Goal: Task Accomplishment & Management: Manage account settings

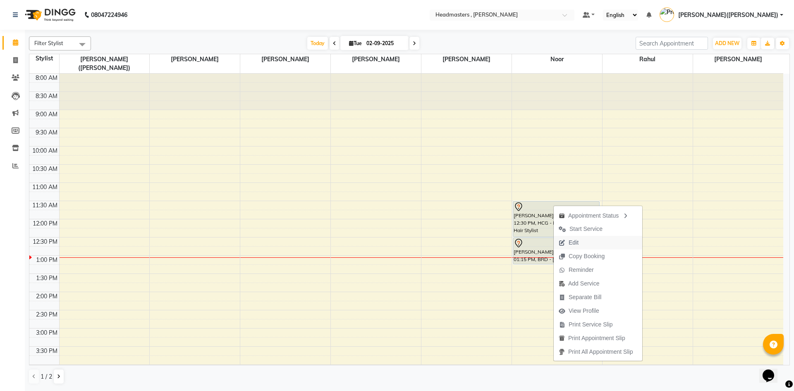
click at [575, 244] on span "Edit" at bounding box center [573, 242] width 10 height 9
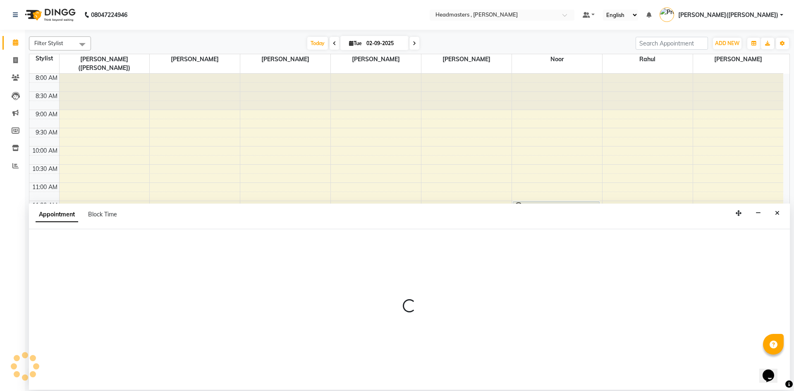
select select "tentative"
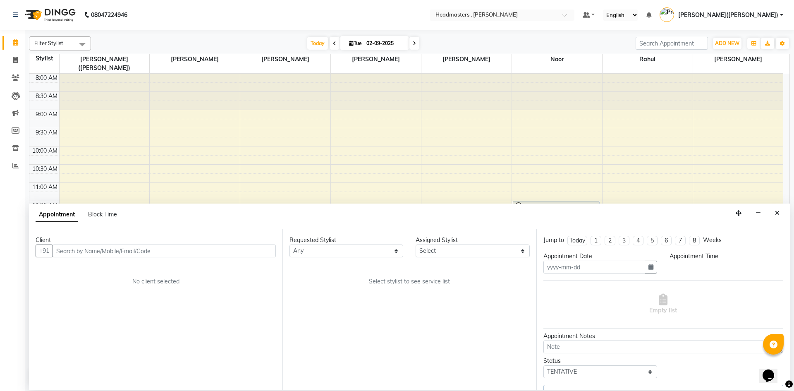
type input "02-09-2025"
select select "690"
select select "85427"
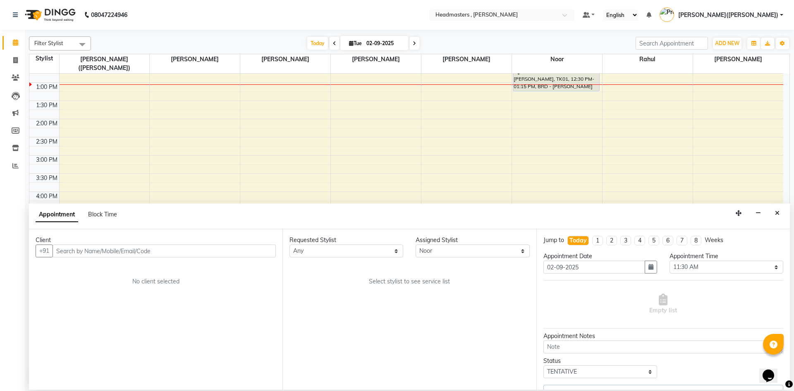
select select "4310"
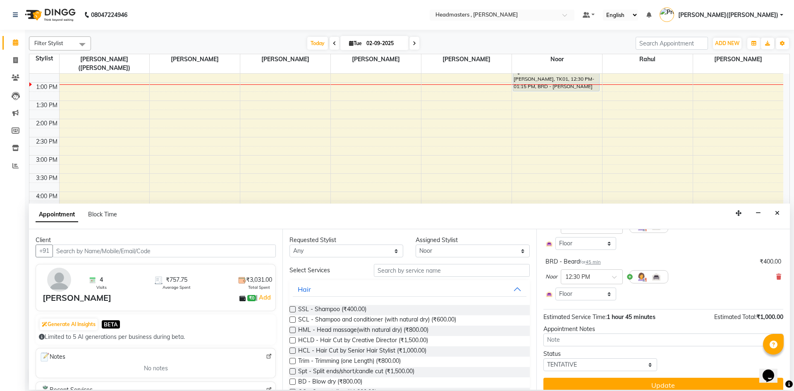
scroll to position [88, 0]
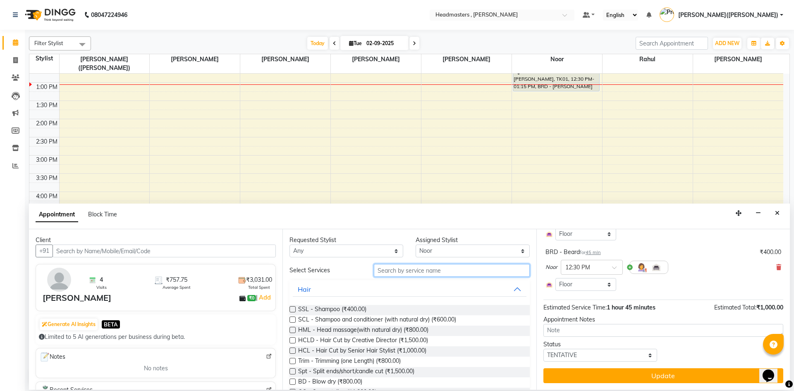
click at [385, 272] on input "text" at bounding box center [452, 270] width 156 height 13
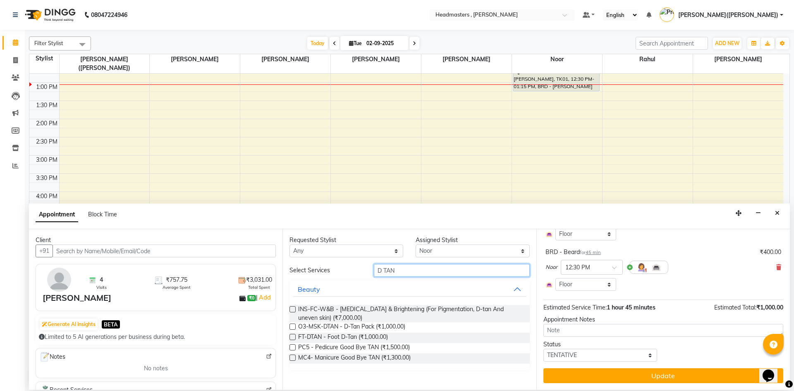
type input "D TAN"
click at [292, 325] on label at bounding box center [292, 326] width 6 height 6
click at [292, 325] on input "checkbox" at bounding box center [291, 326] width 5 height 5
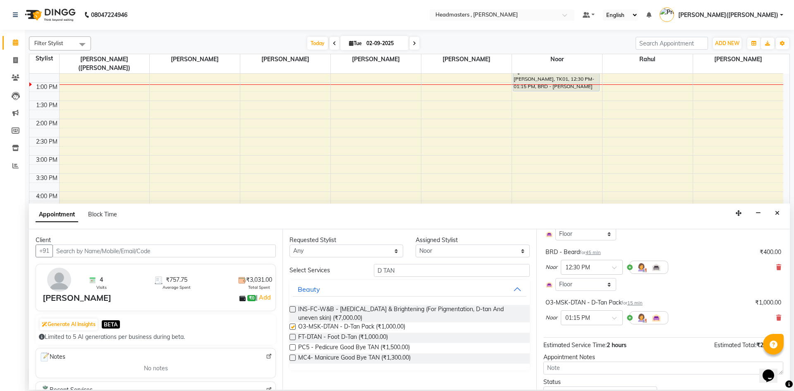
checkbox input "false"
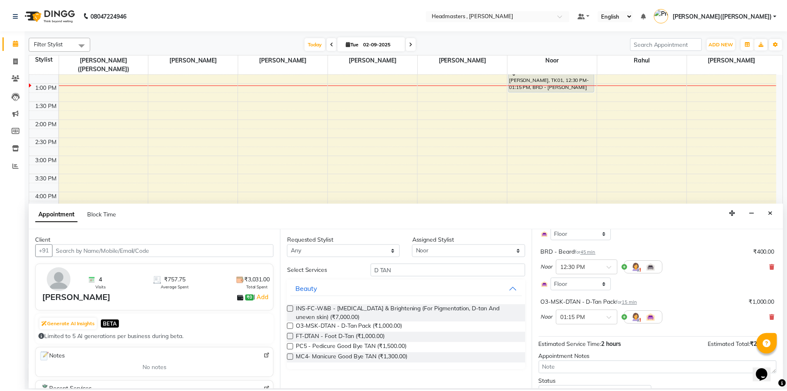
scroll to position [126, 0]
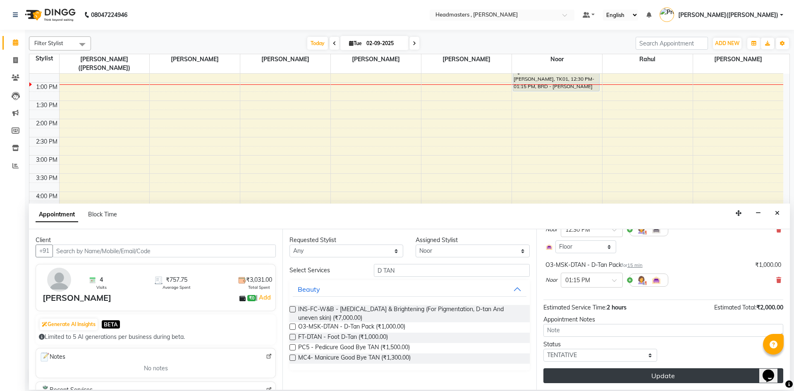
click at [672, 378] on button "Update" at bounding box center [663, 375] width 240 height 15
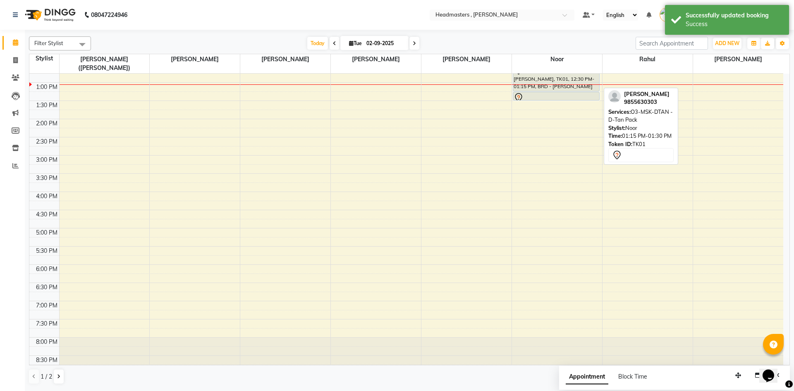
click at [534, 92] on link "[PERSON_NAME], TK01, 01:15 PM-01:30 PM, O3-MSK-DTAN - D-Tan Pack" at bounding box center [556, 96] width 87 height 9
select select "7"
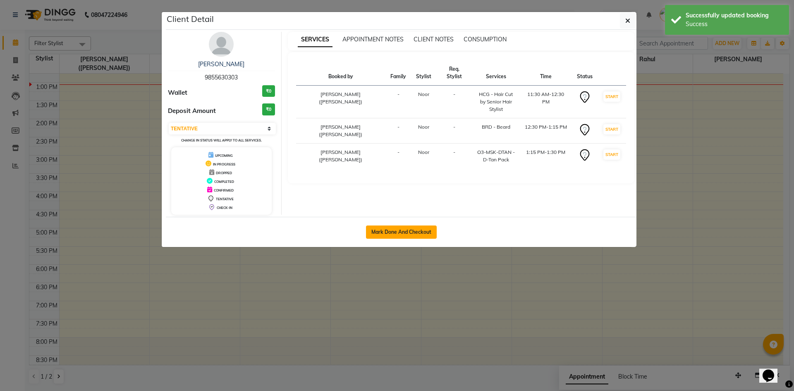
click at [420, 231] on button "Mark Done And Checkout" at bounding box center [401, 231] width 71 height 13
select select "service"
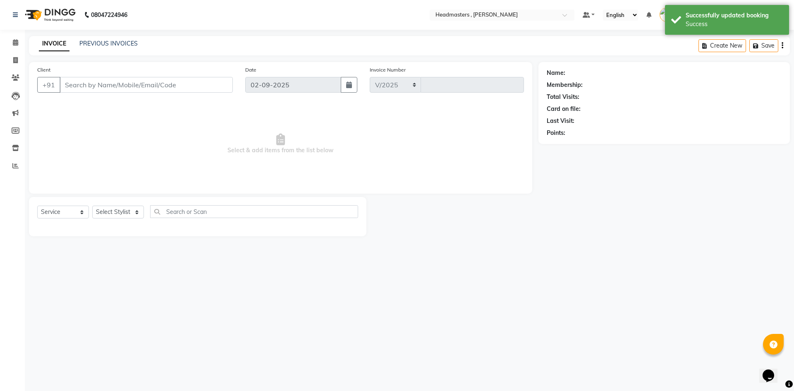
select select "8566"
type input "1173"
type input "9855630303"
select select "85427"
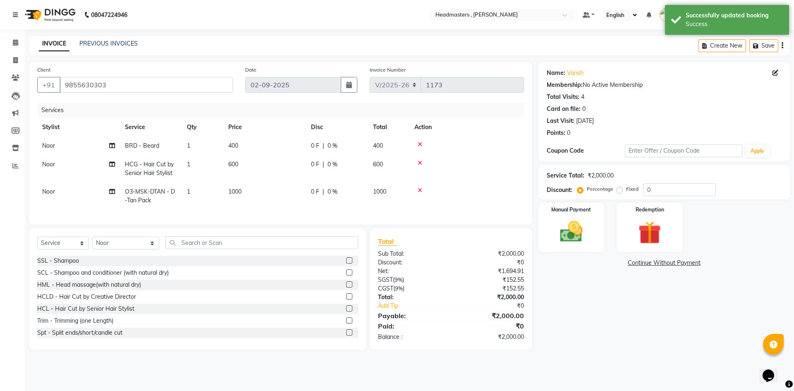
click at [626, 190] on label "Fixed" at bounding box center [632, 188] width 12 height 7
click at [619, 190] on input "Fixed" at bounding box center [621, 189] width 6 height 6
radio input "true"
click at [626, 190] on label "Fixed" at bounding box center [632, 188] width 12 height 7
click at [619, 190] on input "Fixed" at bounding box center [621, 189] width 6 height 6
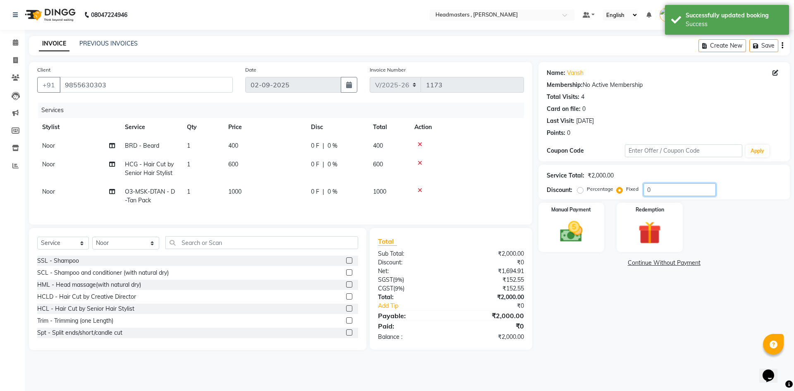
click at [659, 190] on input "0" at bounding box center [679, 189] width 72 height 13
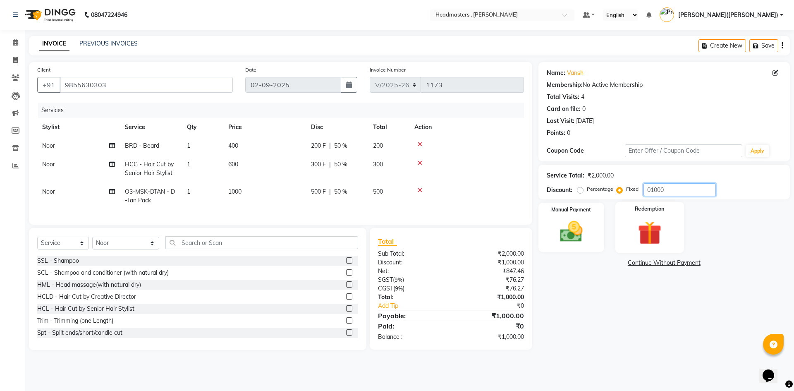
type input "01000"
click at [655, 230] on img at bounding box center [649, 232] width 38 height 29
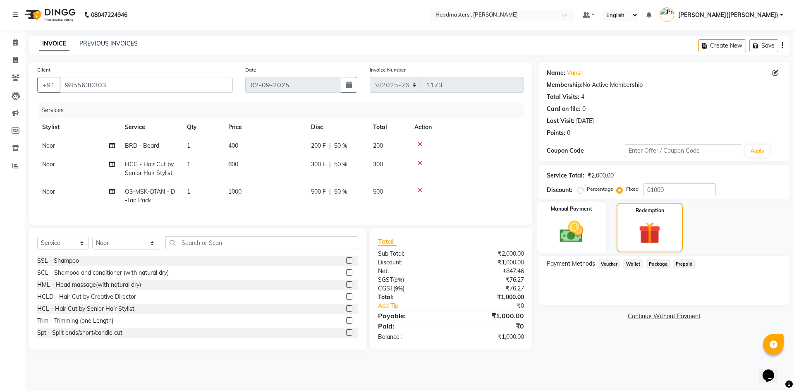
click at [567, 226] on img at bounding box center [571, 231] width 38 height 27
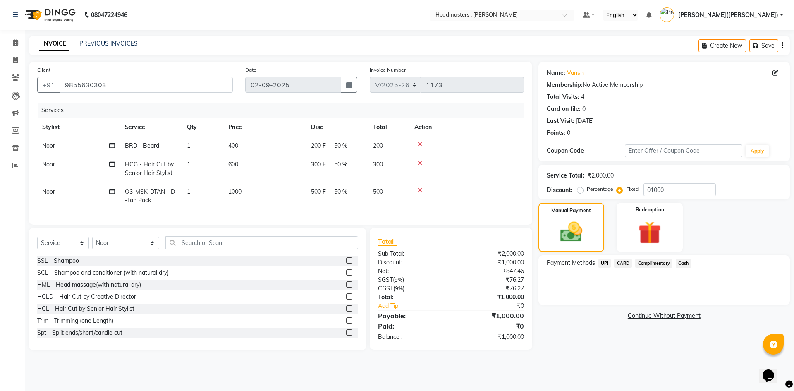
click at [684, 265] on span "Cash" at bounding box center [683, 263] width 16 height 10
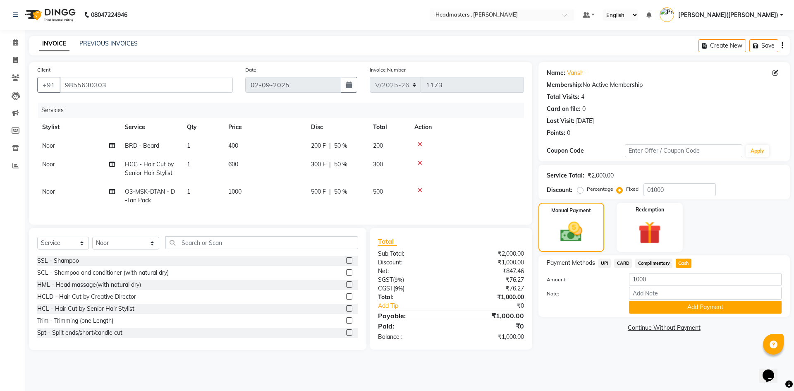
click at [687, 314] on div "Payment Methods UPI CARD Complimentary Cash Amount: 1000 Note: Add Payment" at bounding box center [663, 286] width 251 height 62
click at [689, 311] on button "Add Payment" at bounding box center [705, 306] width 153 height 13
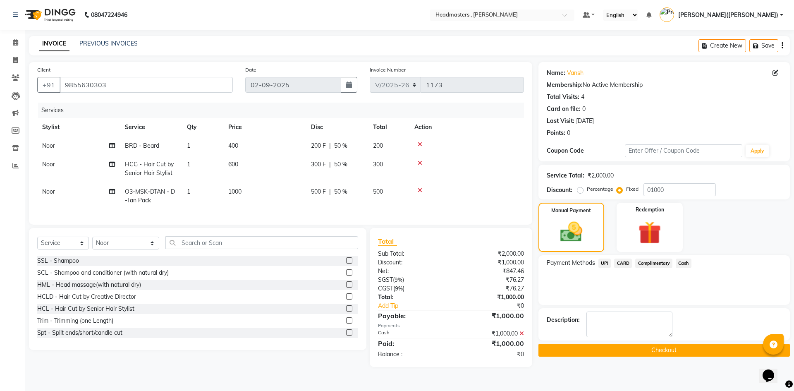
click at [685, 348] on button "Checkout" at bounding box center [663, 349] width 251 height 13
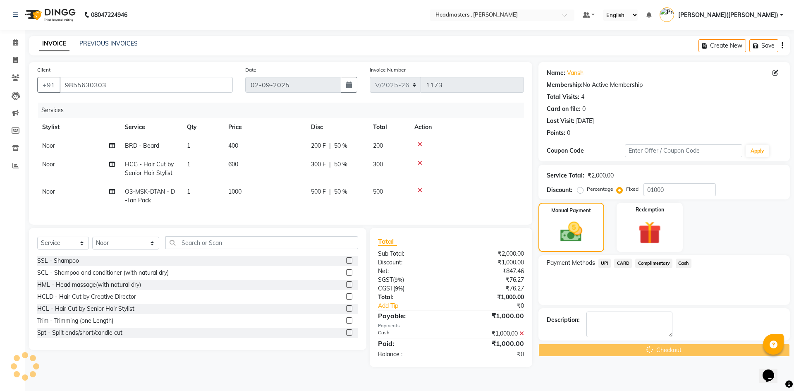
click at [685, 348] on div "Checkout" at bounding box center [663, 349] width 251 height 13
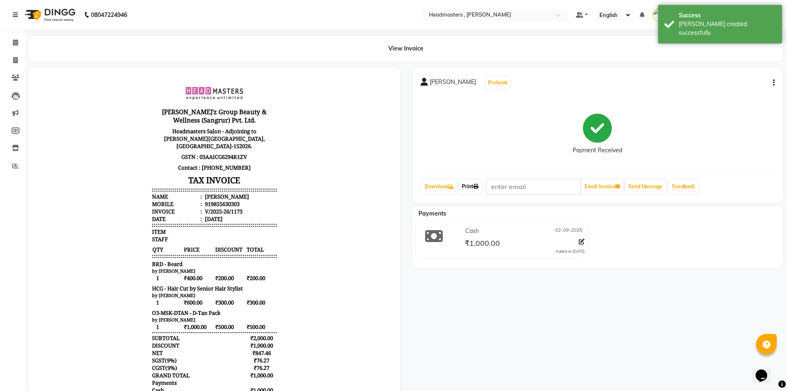
click at [472, 185] on link "Print" at bounding box center [470, 186] width 23 height 14
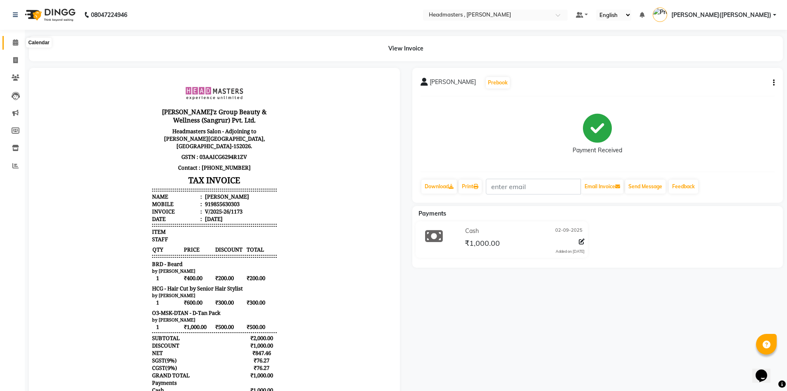
drag, startPoint x: 14, startPoint y: 38, endPoint x: 18, endPoint y: 45, distance: 7.6
click at [14, 38] on span at bounding box center [15, 43] width 14 height 10
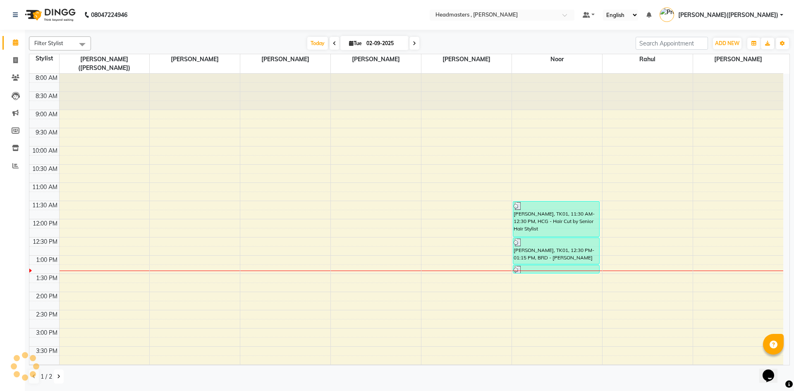
click at [60, 374] on button at bounding box center [59, 376] width 10 height 14
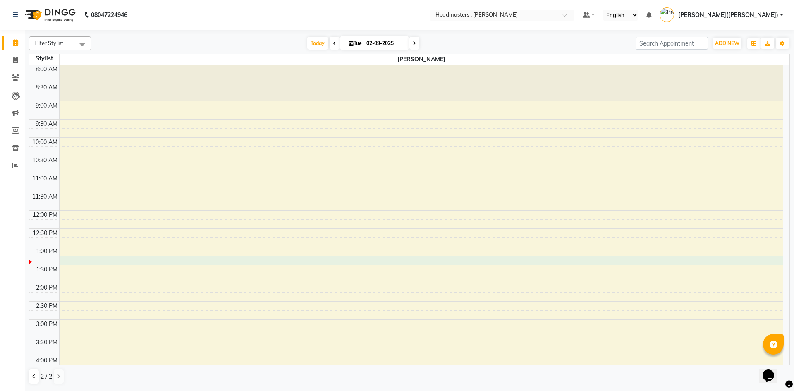
click at [79, 262] on div at bounding box center [422, 262] width 724 height 0
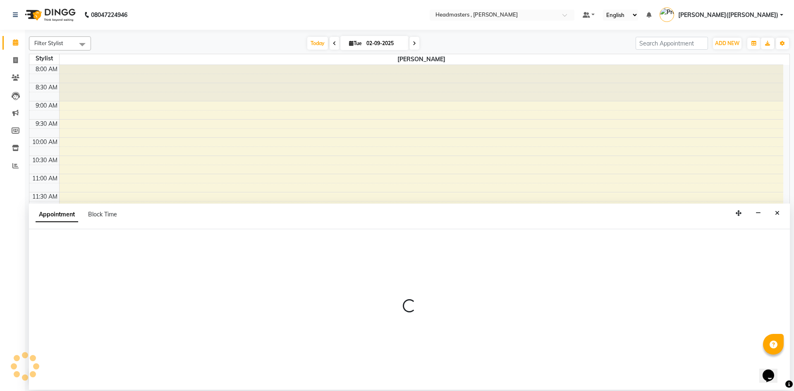
select select "85124"
select select "795"
select select "tentative"
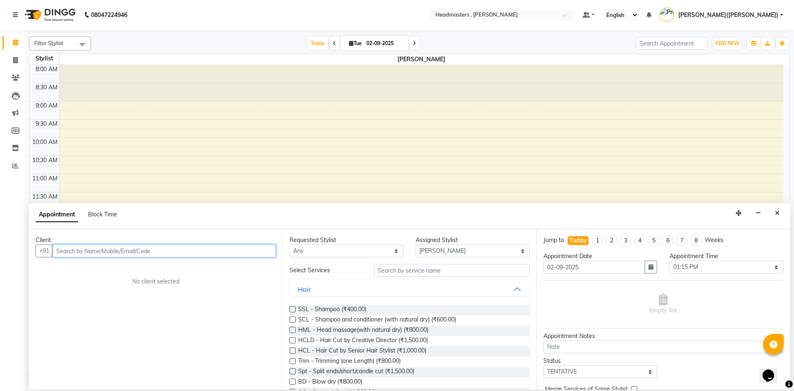
paste input "9988973005"
type input "9988973005"
click at [256, 252] on span "Add Client" at bounding box center [259, 250] width 28 height 7
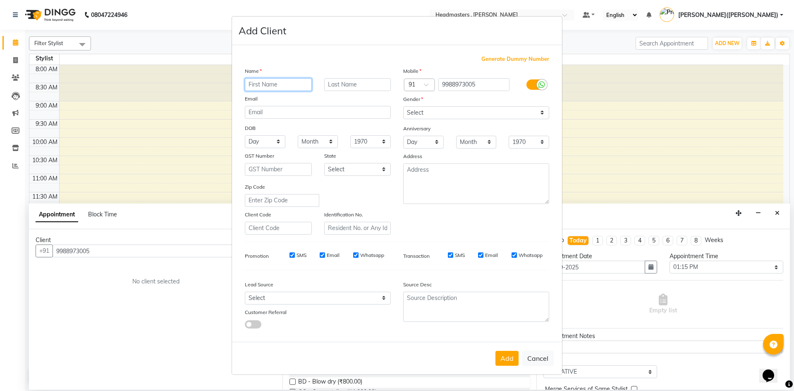
click at [268, 85] on input "text" at bounding box center [278, 84] width 67 height 13
click at [269, 85] on input "text" at bounding box center [278, 84] width 67 height 13
type input "SANGAM"
click at [439, 114] on select "Select [DEMOGRAPHIC_DATA] [DEMOGRAPHIC_DATA] Other Prefer Not To Say" at bounding box center [476, 112] width 146 height 13
select select "[DEMOGRAPHIC_DATA]"
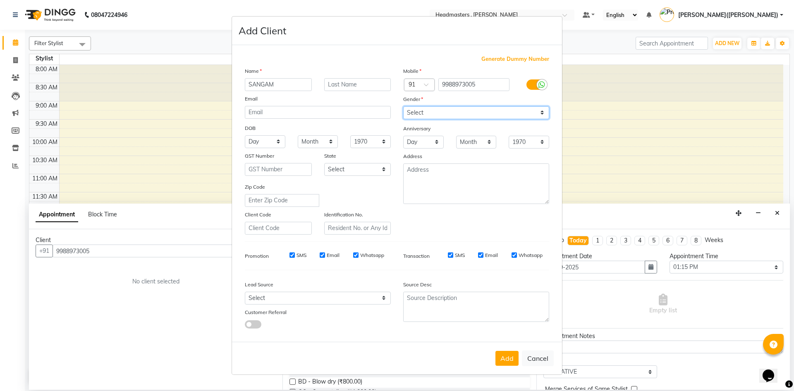
click at [403, 106] on select "Select [DEMOGRAPHIC_DATA] [DEMOGRAPHIC_DATA] Other Prefer Not To Say" at bounding box center [476, 112] width 146 height 13
click at [508, 362] on button "Add" at bounding box center [506, 358] width 23 height 15
click at [508, 362] on div "Add Cancel" at bounding box center [397, 357] width 330 height 33
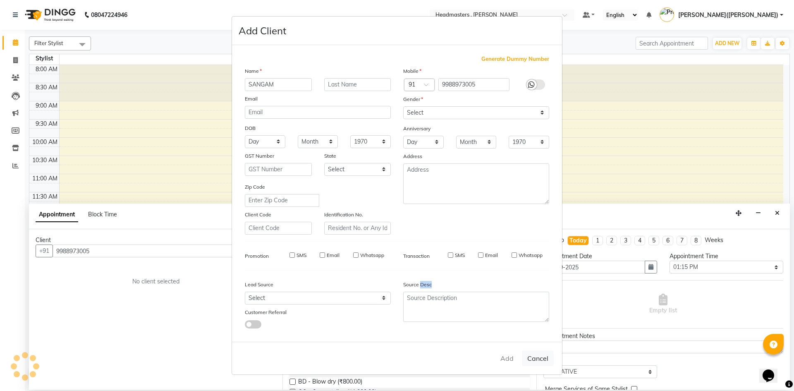
select select
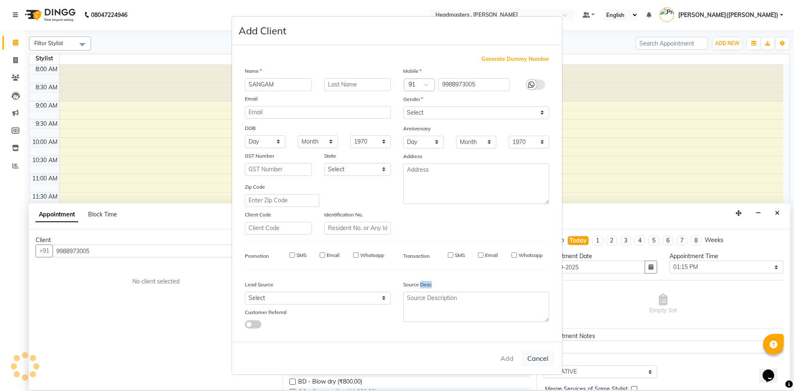
select select
checkbox input "false"
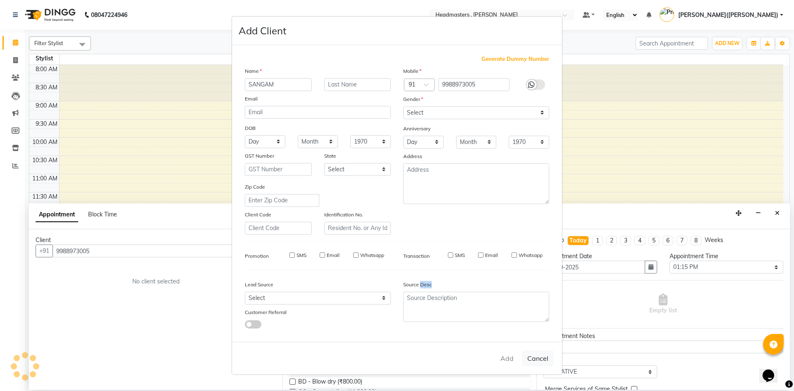
checkbox input "false"
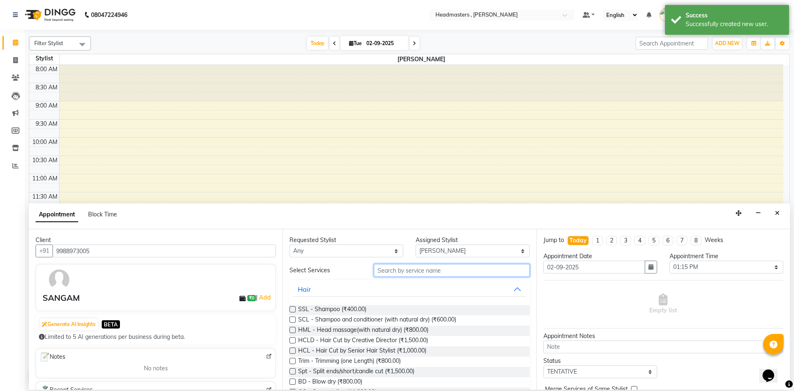
click at [389, 269] on input "text" at bounding box center [452, 270] width 156 height 13
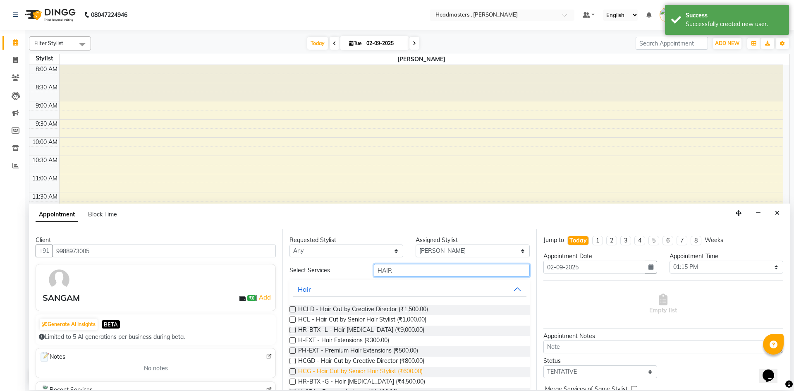
type input "HAIR"
click at [412, 369] on span "HCG - Hair Cut by Senior Hair Stylist (₹600.00)" at bounding box center [360, 372] width 124 height 10
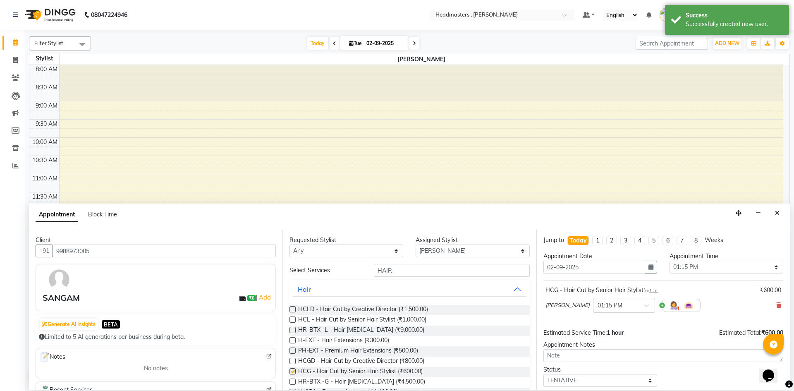
checkbox input "false"
click at [398, 268] on input "HAIR" at bounding box center [452, 270] width 156 height 13
type input "H"
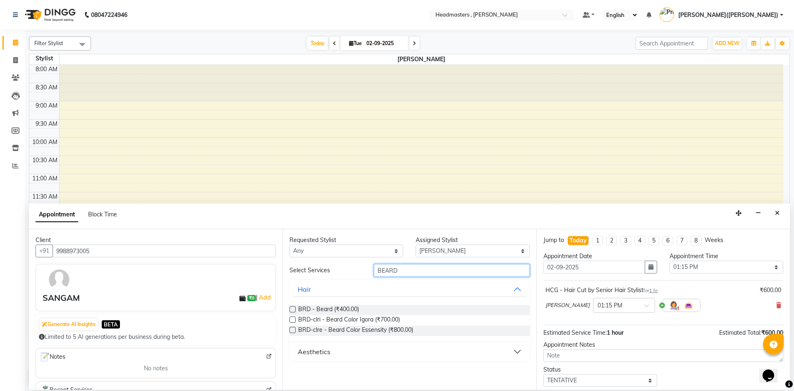
type input "BEARD"
click at [291, 308] on label at bounding box center [292, 309] width 6 height 6
click at [291, 308] on input "checkbox" at bounding box center [291, 309] width 5 height 5
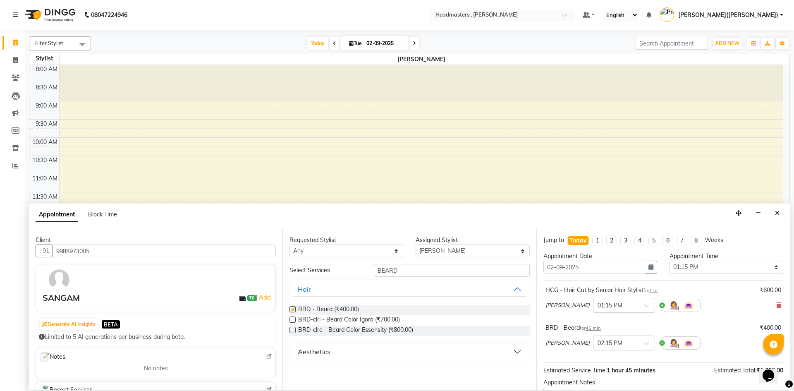
checkbox input "false"
click at [407, 270] on input "BEARD" at bounding box center [452, 270] width 156 height 13
type input "B"
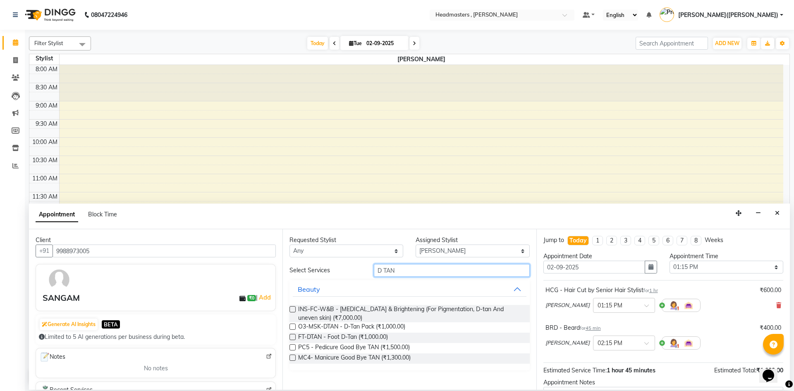
type input "D TAN"
click at [289, 325] on label at bounding box center [292, 326] width 6 height 6
click at [289, 325] on input "checkbox" at bounding box center [291, 326] width 5 height 5
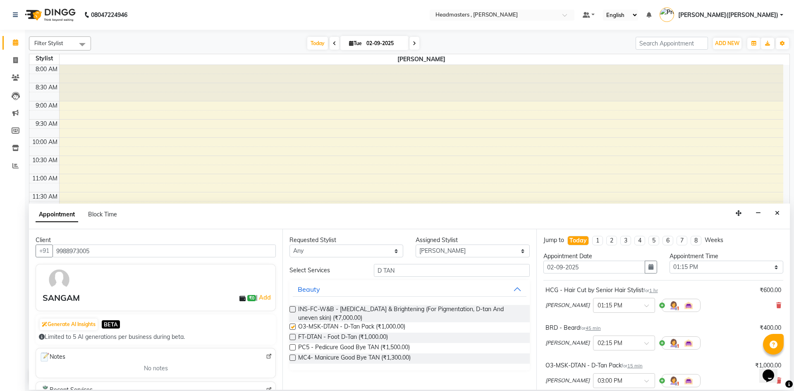
checkbox input "false"
click at [400, 272] on input "D TAN" at bounding box center [452, 270] width 156 height 13
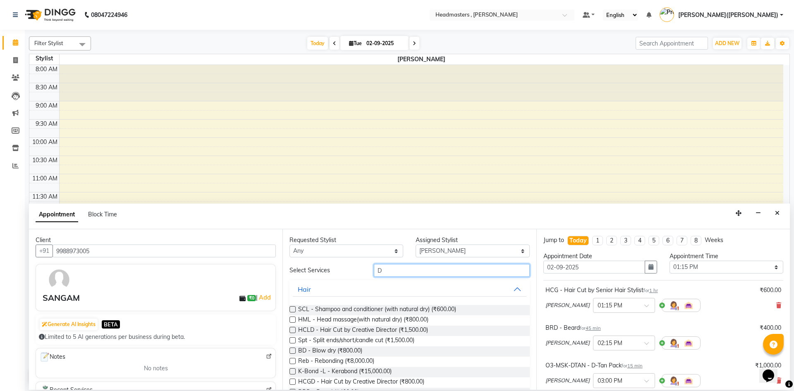
type input "D"
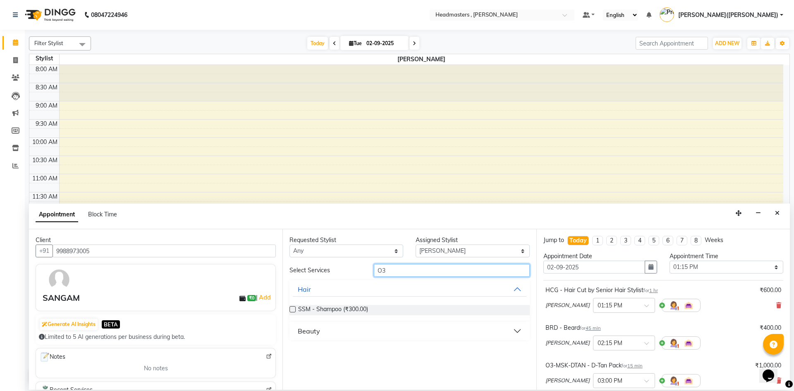
type input "O"
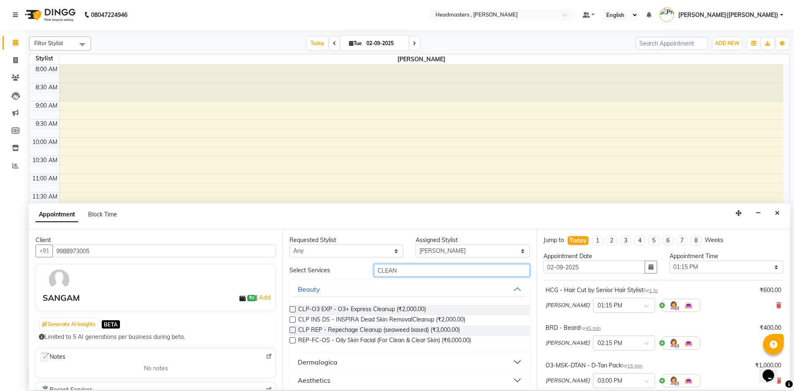
type input "CLEAN"
click at [293, 310] on label at bounding box center [292, 309] width 6 height 6
click at [293, 310] on input "checkbox" at bounding box center [291, 309] width 5 height 5
checkbox input "false"
click at [400, 267] on input "CLEAN" at bounding box center [452, 270] width 156 height 13
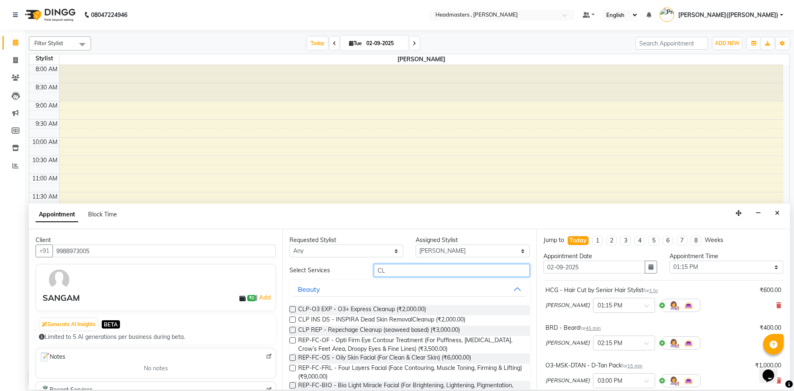
type input "C"
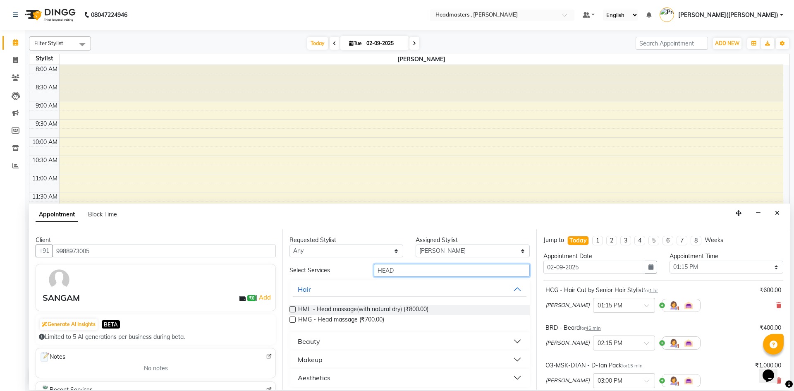
type input "HEAD"
click at [289, 319] on label at bounding box center [292, 319] width 6 height 6
click at [289, 319] on input "checkbox" at bounding box center [291, 319] width 5 height 5
checkbox input "false"
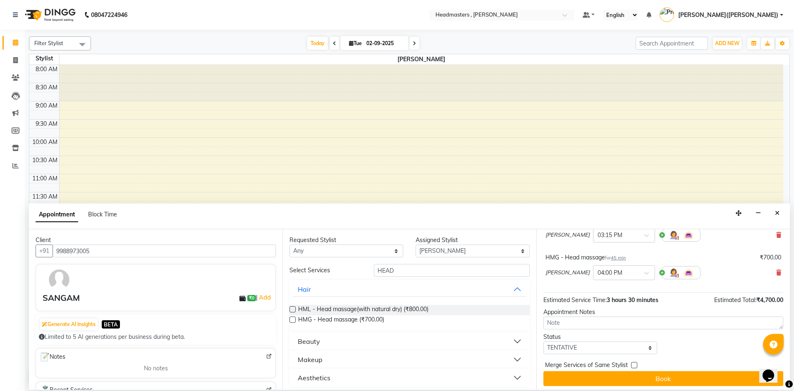
scroll to position [186, 0]
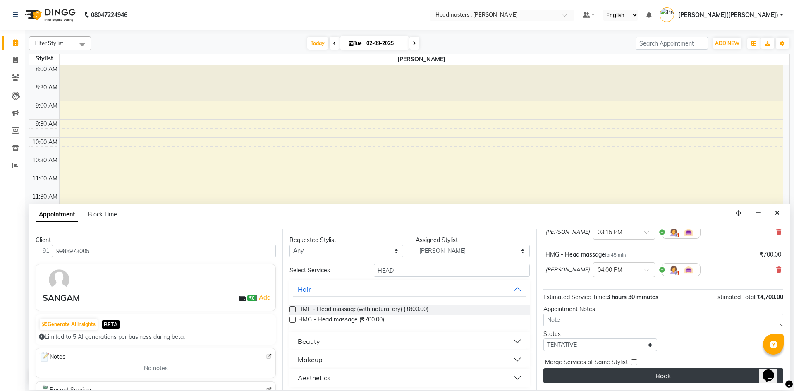
click at [682, 377] on button "Book" at bounding box center [663, 375] width 240 height 15
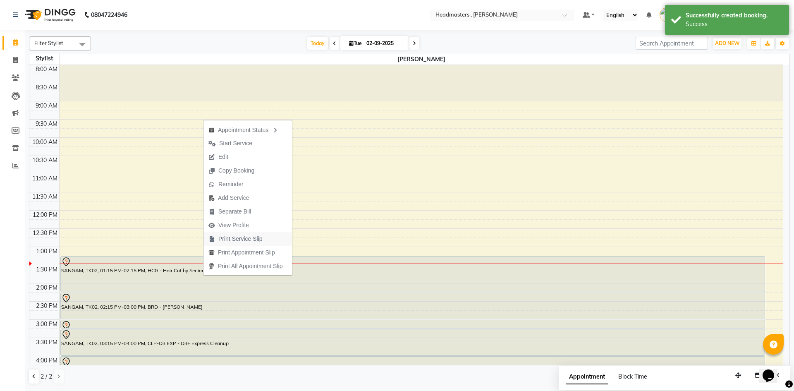
click at [236, 237] on span "Print Service Slip" at bounding box center [240, 238] width 44 height 9
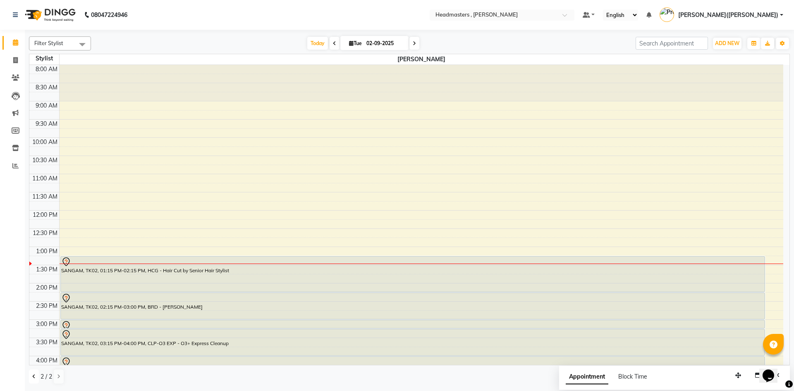
click at [33, 375] on icon at bounding box center [33, 376] width 3 height 5
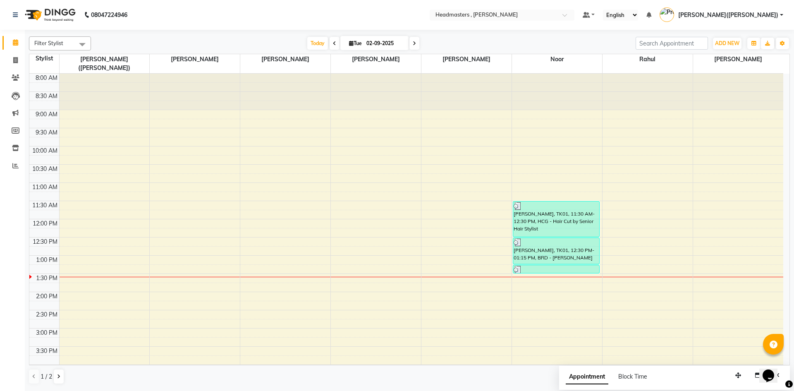
click at [534, 268] on div "8:00 AM 8:30 AM 9:00 AM 9:30 AM 10:00 AM 10:30 AM 11:00 AM 11:30 AM 12:00 PM 12…" at bounding box center [405, 310] width 753 height 472
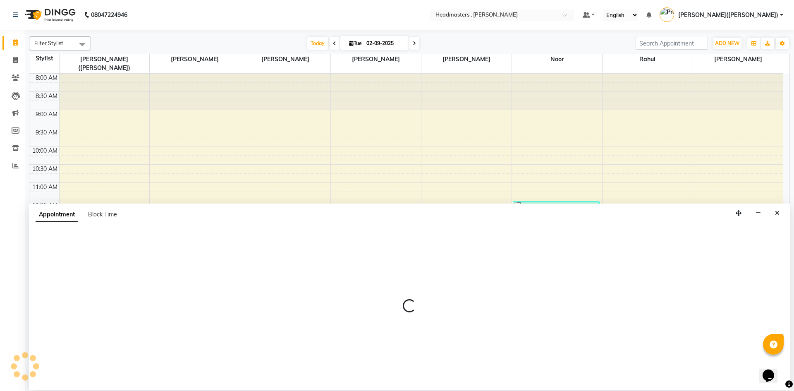
select select "85427"
select select "810"
select select "tentative"
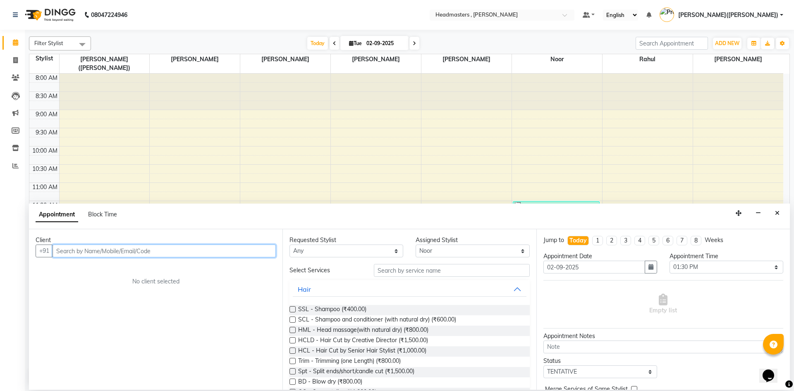
paste input "8459900009"
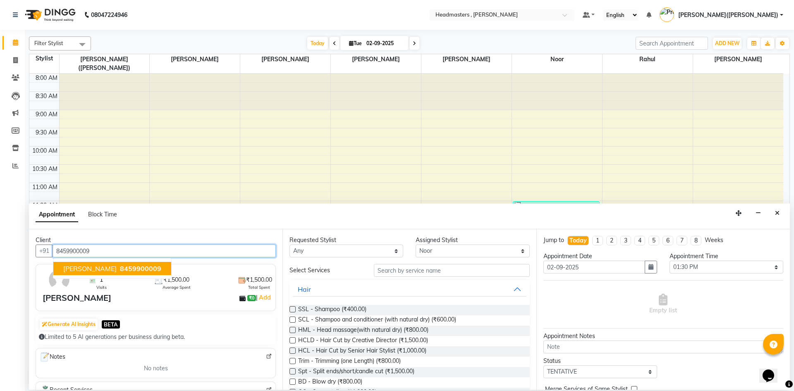
type input "8459900009"
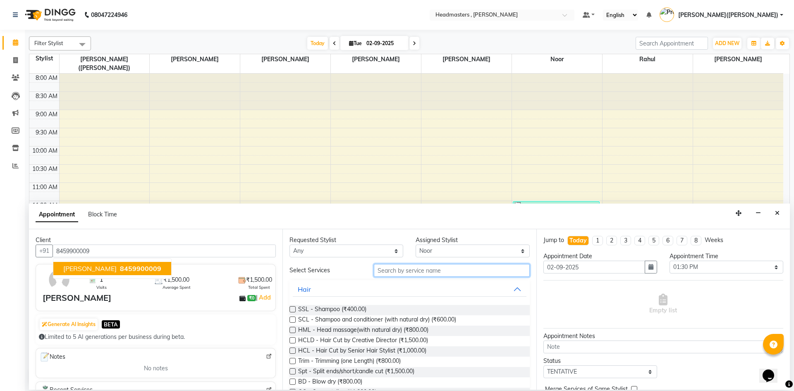
click at [392, 272] on input "text" at bounding box center [452, 270] width 156 height 13
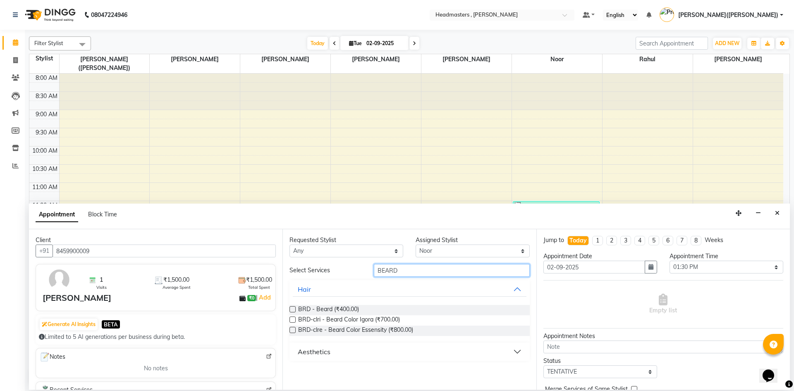
type input "BEARD"
click at [292, 308] on label at bounding box center [292, 309] width 6 height 6
click at [292, 308] on input "checkbox" at bounding box center [291, 309] width 5 height 5
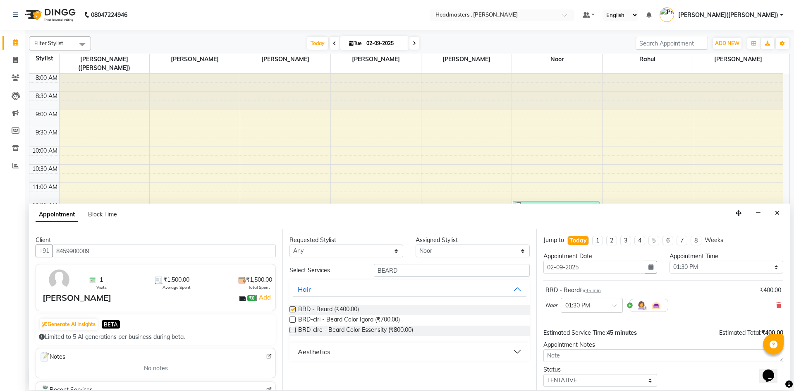
checkbox input "false"
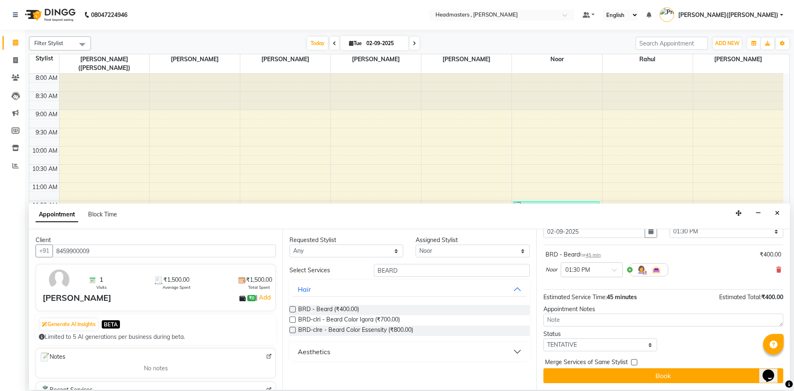
click at [789, 346] on div "Filter Stylist Select All [PERSON_NAME] [PERSON_NAME] [PERSON_NAME] Noor [PERSO…" at bounding box center [409, 210] width 769 height 360
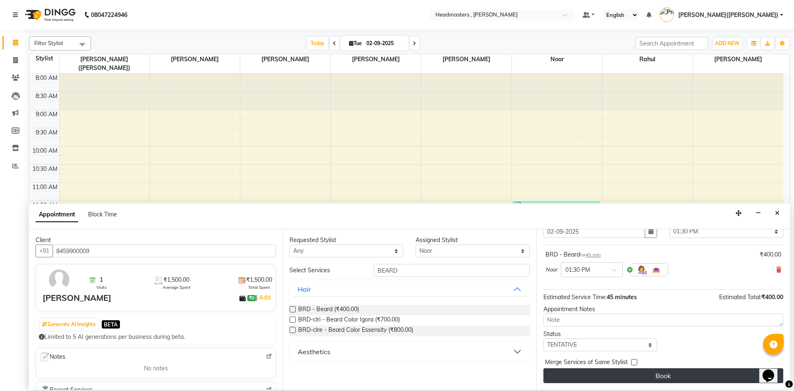
click at [634, 375] on button "Book" at bounding box center [663, 375] width 240 height 15
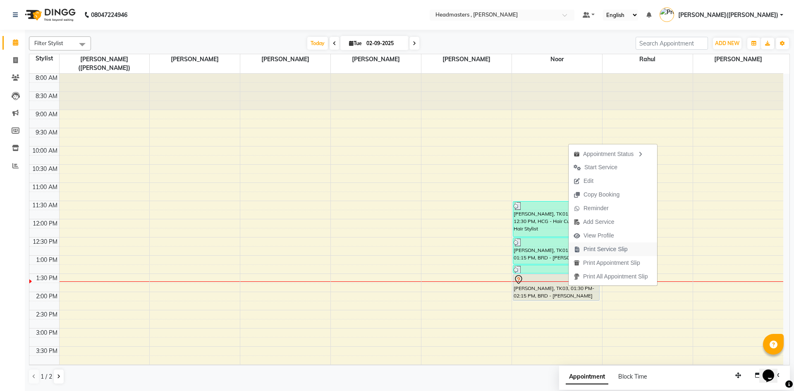
click at [594, 249] on span "Print Service Slip" at bounding box center [605, 249] width 44 height 9
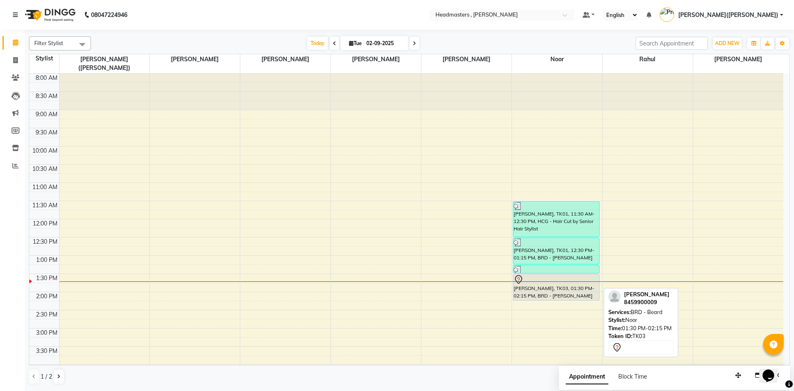
click at [574, 280] on div "[PERSON_NAME], TK03, 01:30 PM-02:15 PM, BRD - [PERSON_NAME]" at bounding box center [556, 287] width 86 height 26
select select "7"
click at [570, 274] on div at bounding box center [555, 279] width 85 height 10
select select "7"
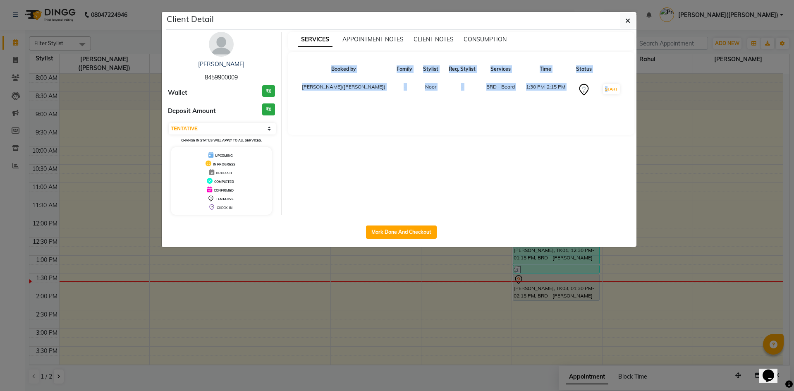
click at [570, 274] on ngb-modal-window "Client Detail [PERSON_NAME] 8459900009 Wallet ₹0 Deposit Amount ₹0 Select IN SE…" at bounding box center [397, 195] width 794 height 391
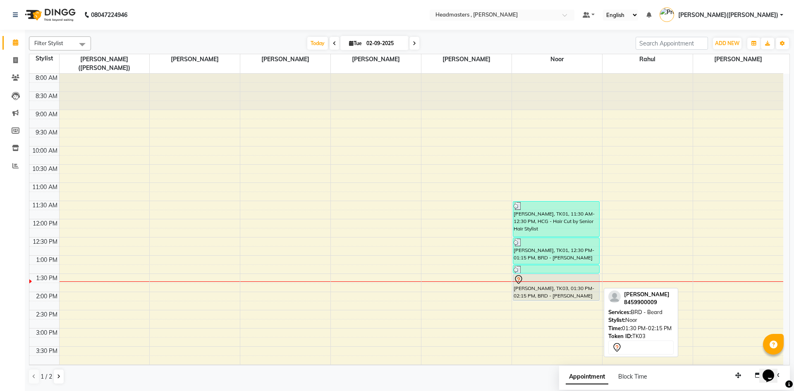
click at [534, 286] on div "[PERSON_NAME], TK03, 01:30 PM-02:15 PM, BRD - [PERSON_NAME]" at bounding box center [556, 287] width 86 height 26
select select "7"
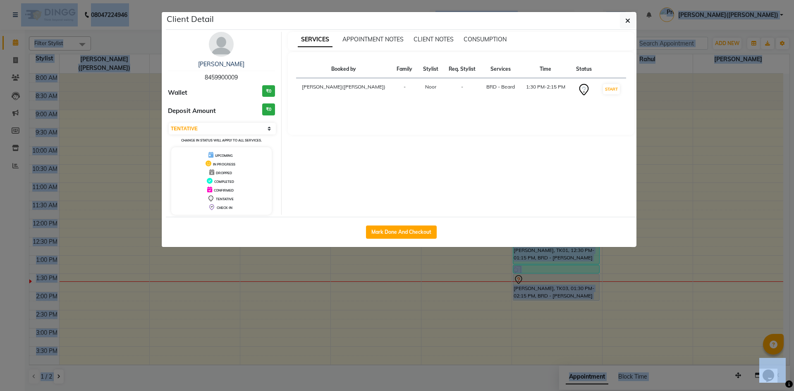
click at [534, 286] on ngb-modal-window "Client Detail [PERSON_NAME] 8459900009 Wallet ₹0 Deposit Amount ₹0 Select IN SE…" at bounding box center [397, 195] width 794 height 391
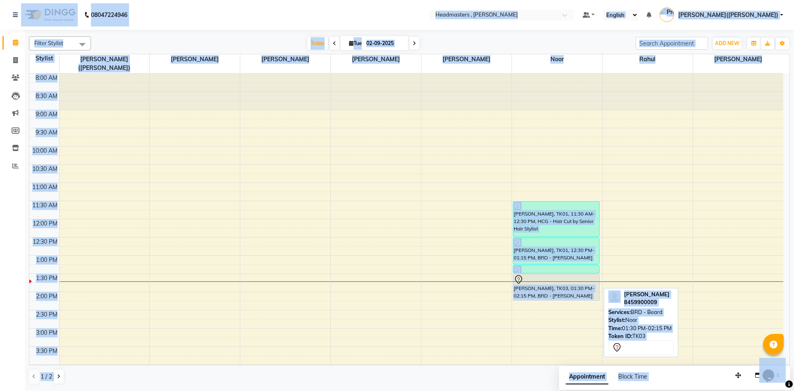
click at [537, 279] on div "[PERSON_NAME], TK03, 01:30 PM-02:15 PM, BRD - [PERSON_NAME]" at bounding box center [556, 287] width 86 height 26
select select "7"
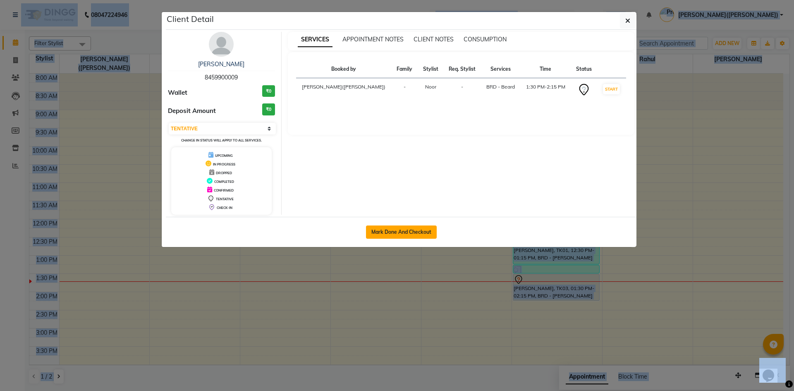
click at [401, 232] on button "Mark Done And Checkout" at bounding box center [401, 231] width 71 height 13
select select "service"
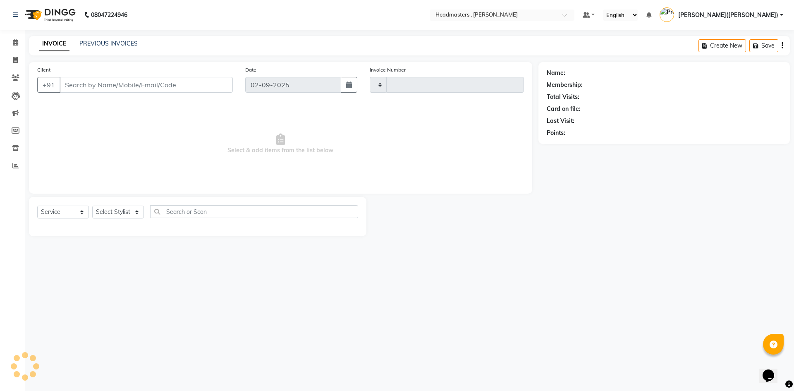
type input "1174"
select select "8566"
type input "8459900009"
select select "85427"
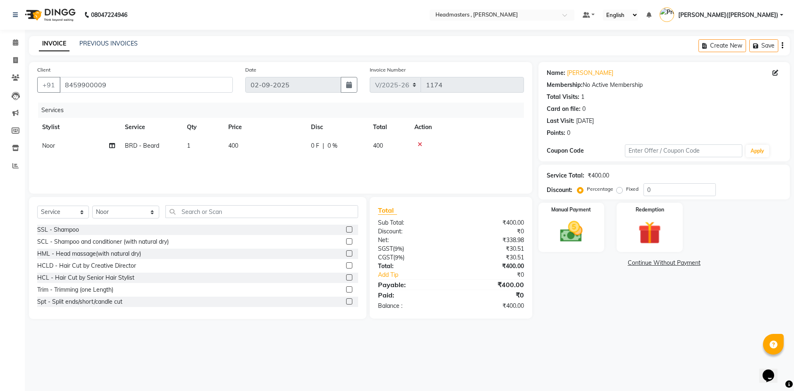
click at [626, 189] on label "Fixed" at bounding box center [632, 188] width 12 height 7
click at [619, 189] on input "Fixed" at bounding box center [621, 189] width 6 height 6
radio input "true"
click at [663, 191] on input "0" at bounding box center [679, 189] width 72 height 13
type input "0200"
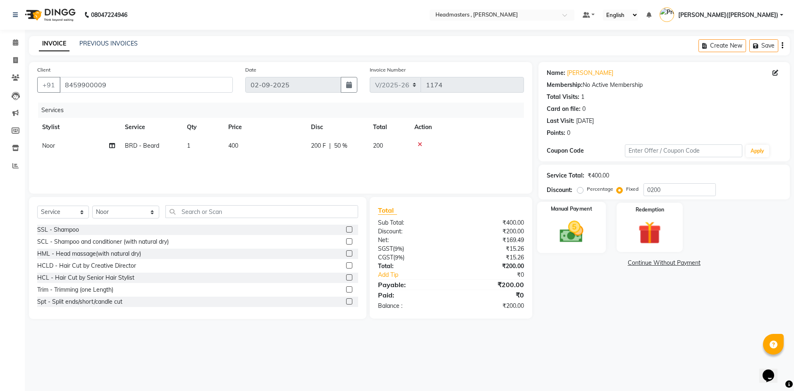
click at [592, 222] on div "Manual Payment" at bounding box center [570, 227] width 69 height 51
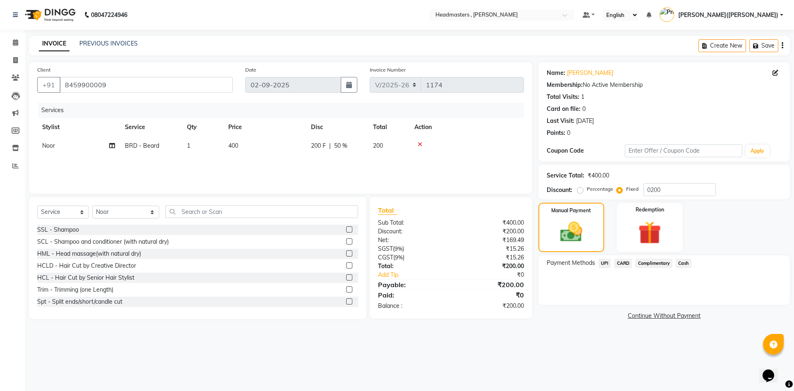
click at [685, 265] on span "Cash" at bounding box center [683, 263] width 16 height 10
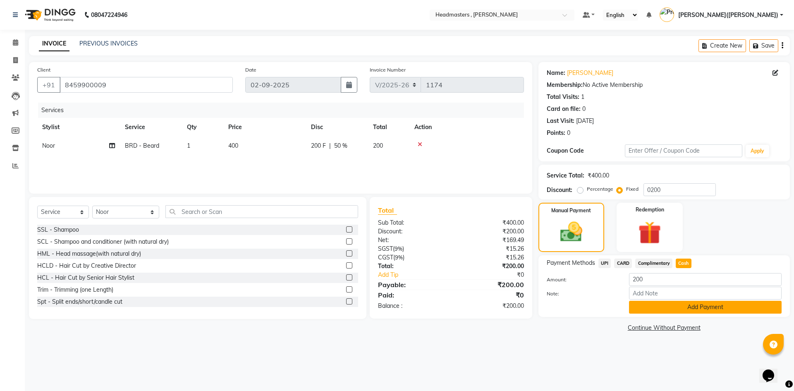
click at [686, 305] on button "Add Payment" at bounding box center [705, 306] width 153 height 13
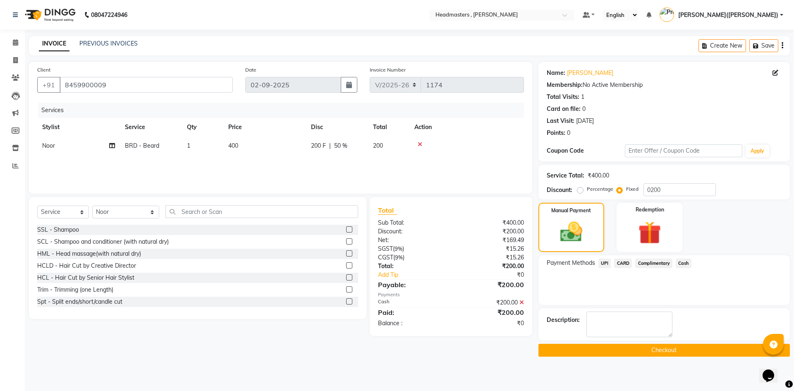
click at [686, 305] on div "Name: [PERSON_NAME] Membership: No Active Membership Total Visits: 1 Card on fi…" at bounding box center [667, 209] width 258 height 294
click at [619, 353] on button "Checkout" at bounding box center [663, 349] width 251 height 13
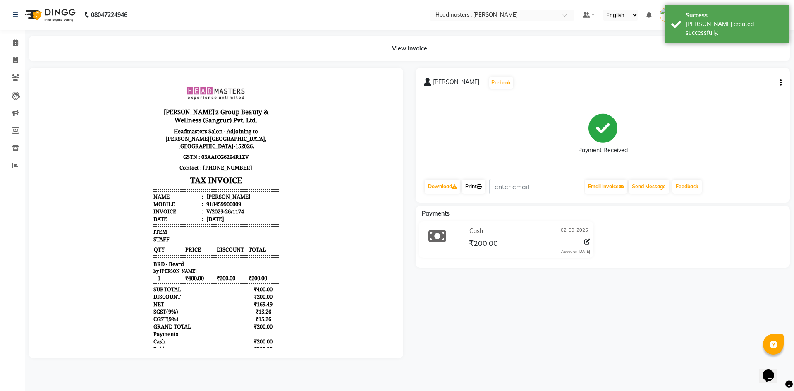
click at [468, 187] on link "Print" at bounding box center [473, 186] width 23 height 14
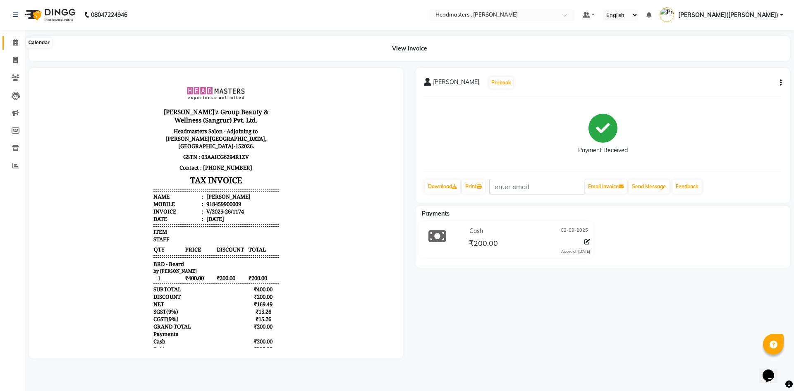
click at [17, 44] on span at bounding box center [15, 43] width 14 height 10
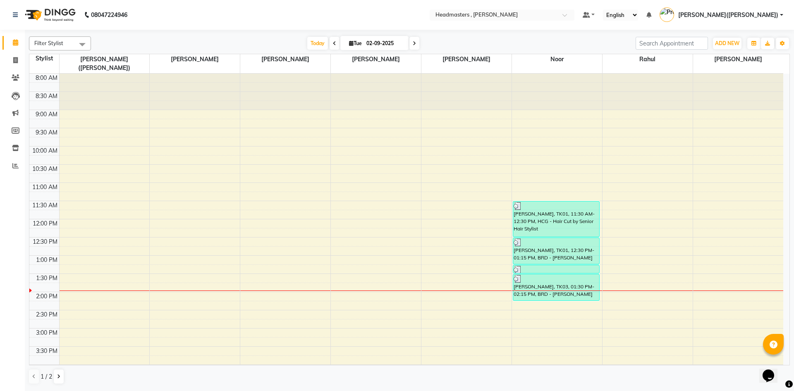
click at [548, 297] on div "8:00 AM 8:30 AM 9:00 AM 9:30 AM 10:00 AM 10:30 AM 11:00 AM 11:30 AM 12:00 PM 12…" at bounding box center [405, 310] width 753 height 472
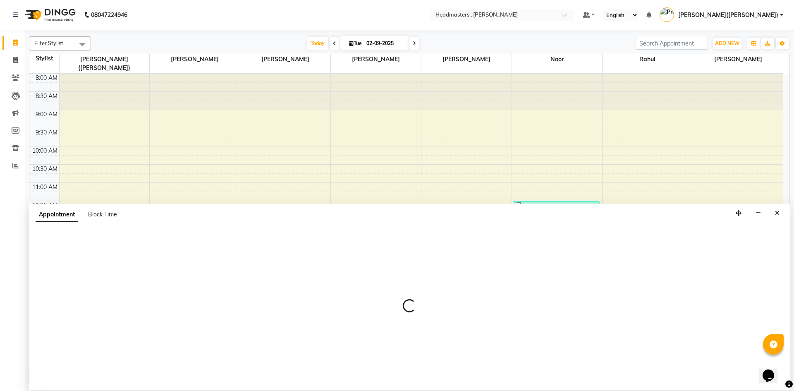
select select "85427"
select select "855"
select select "tentative"
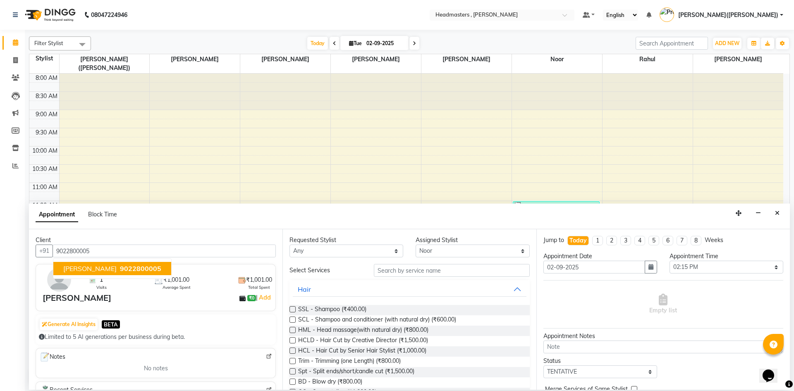
type input "9022800005"
click at [382, 271] on input "text" at bounding box center [452, 270] width 156 height 13
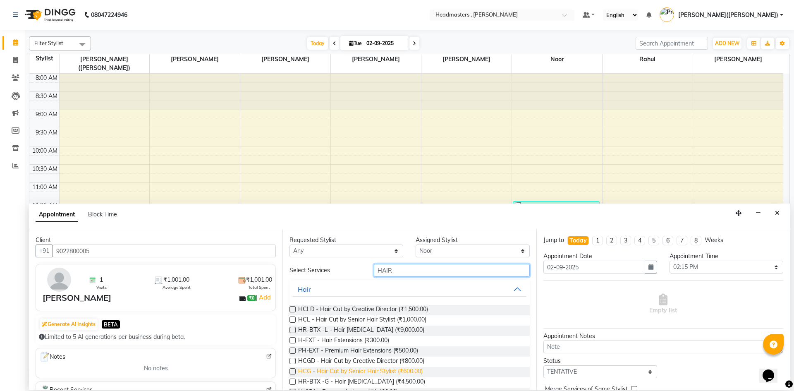
type input "HAIR"
click at [384, 370] on span "HCG - Hair Cut by Senior Hair Stylist (₹600.00)" at bounding box center [360, 372] width 124 height 10
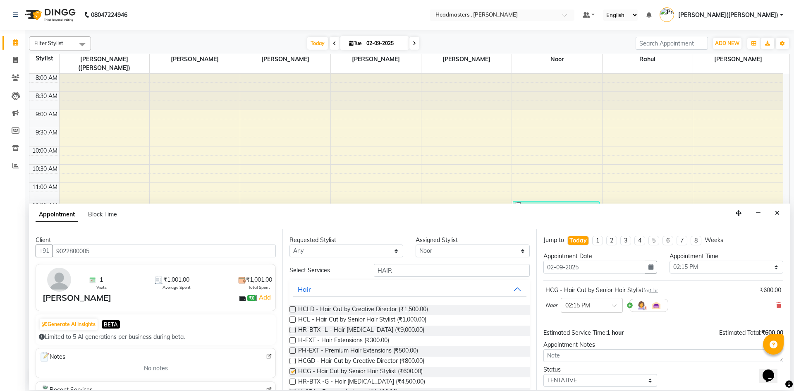
checkbox input "false"
click at [405, 273] on input "HAIR" at bounding box center [452, 270] width 156 height 13
type input "H"
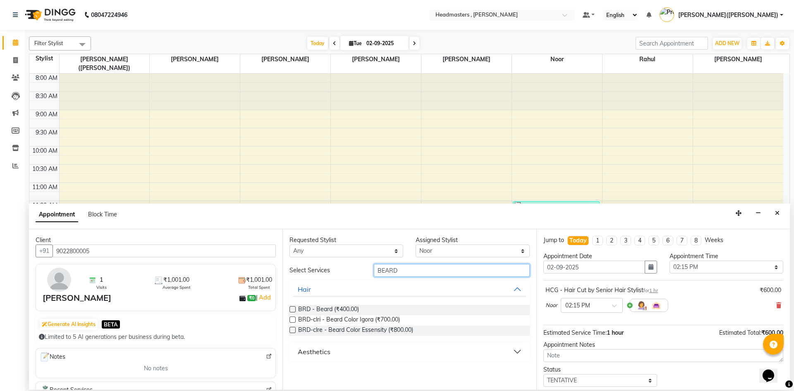
type input "BEARD"
click at [291, 308] on label at bounding box center [292, 309] width 6 height 6
click at [291, 308] on input "checkbox" at bounding box center [291, 309] width 5 height 5
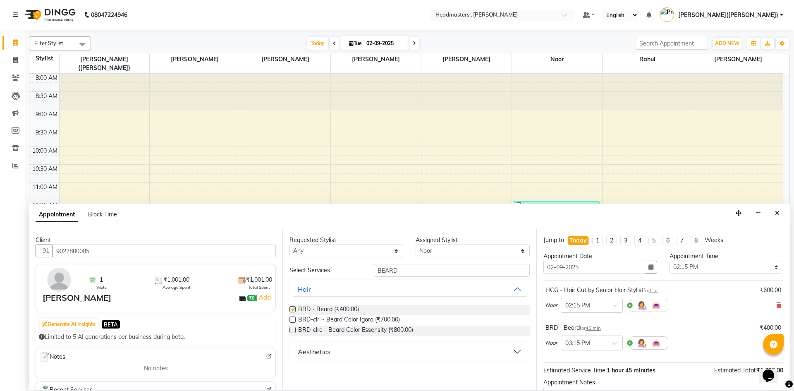
checkbox input "false"
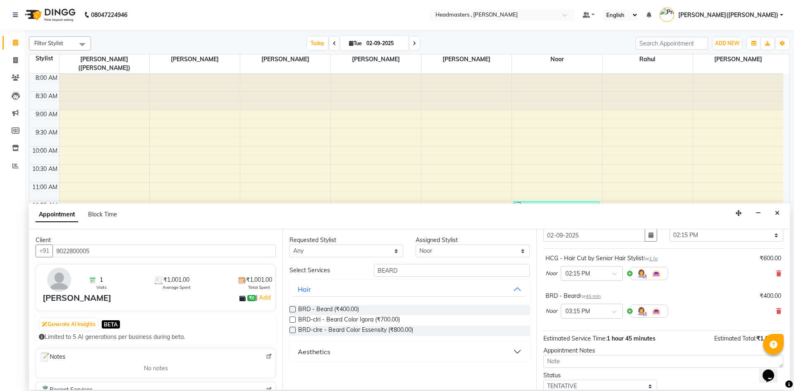
scroll to position [73, 0]
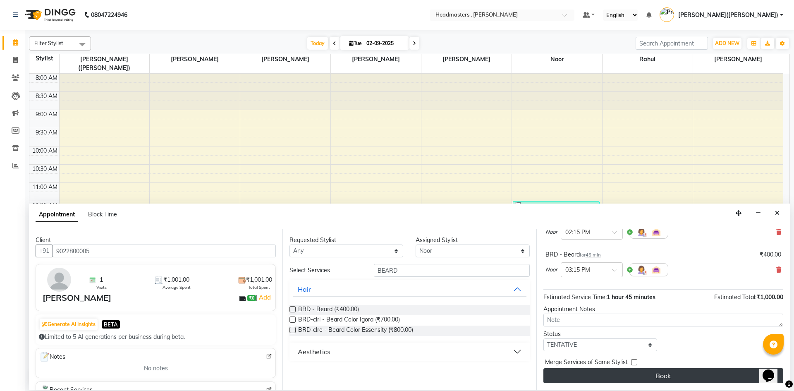
click at [658, 372] on button "Book" at bounding box center [663, 375] width 240 height 15
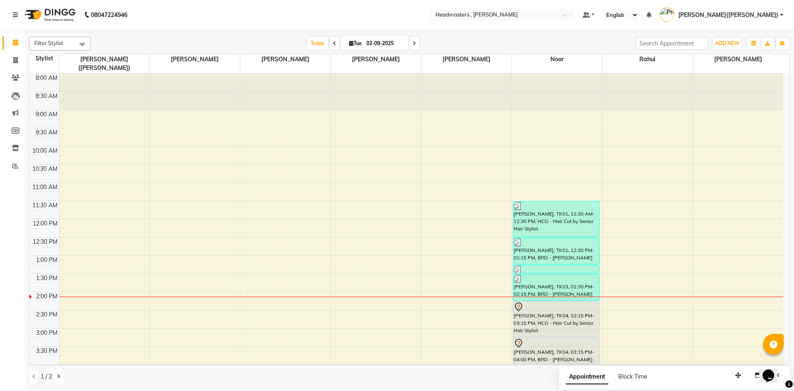
click at [59, 375] on icon at bounding box center [58, 376] width 3 height 5
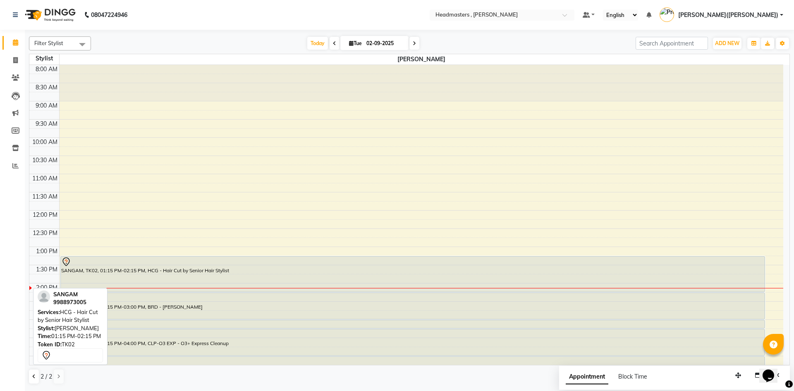
click at [396, 265] on div at bounding box center [412, 262] width 703 height 10
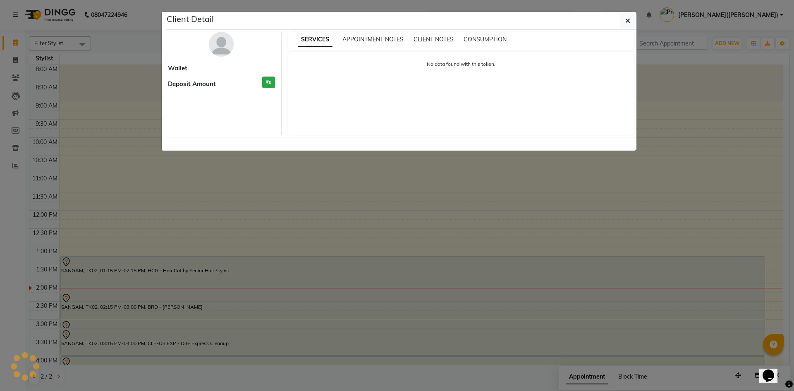
select select "7"
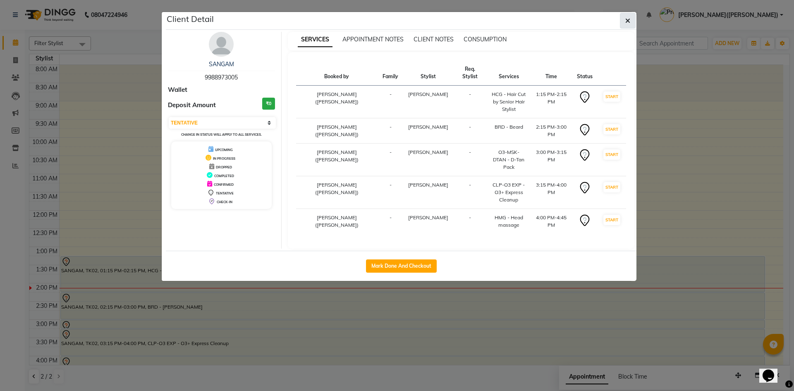
click at [628, 20] on icon "button" at bounding box center [627, 20] width 5 height 7
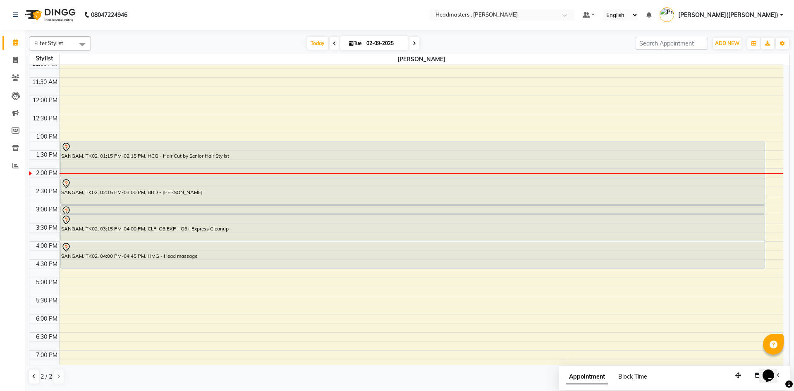
scroll to position [146, 0]
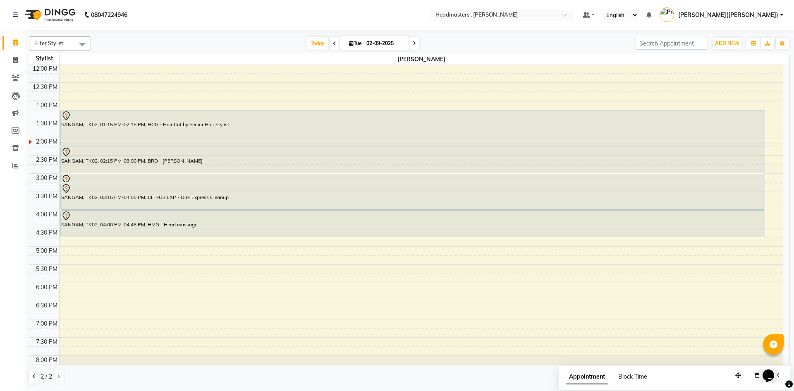
click at [105, 95] on div "8:00 AM 8:30 AM 9:00 AM 9:30 AM 10:00 AM 10:30 AM 11:00 AM 11:30 AM 12:00 PM 12…" at bounding box center [405, 155] width 753 height 472
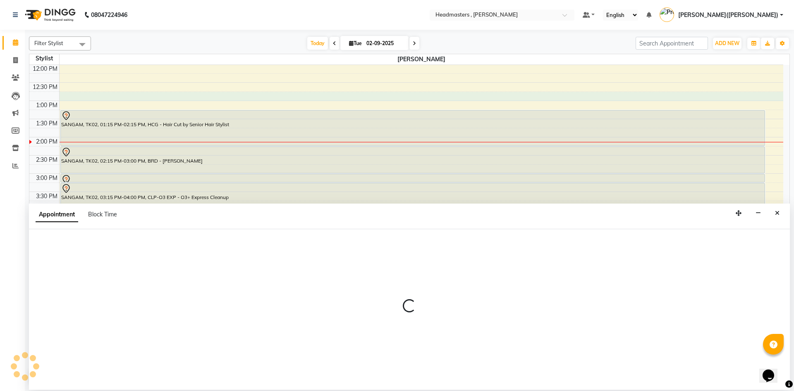
select select "85124"
select select "765"
select select "tentative"
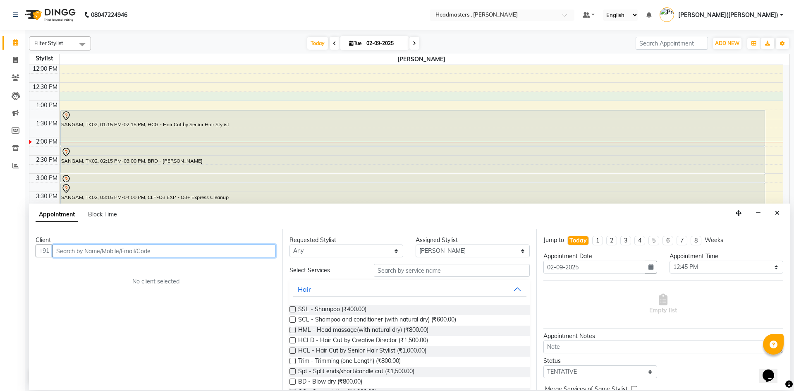
paste input "8360400791"
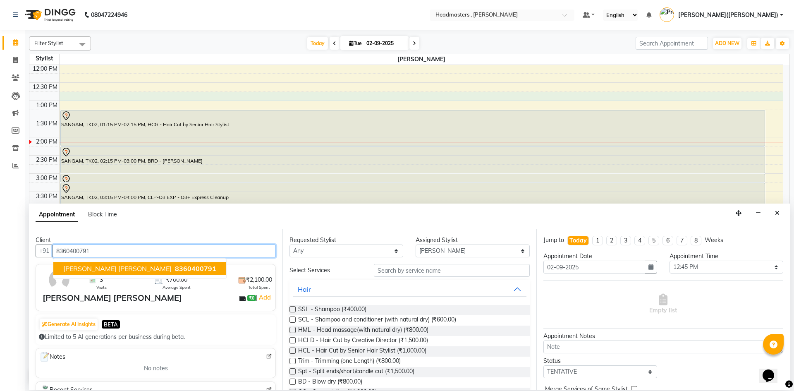
type input "8360400791"
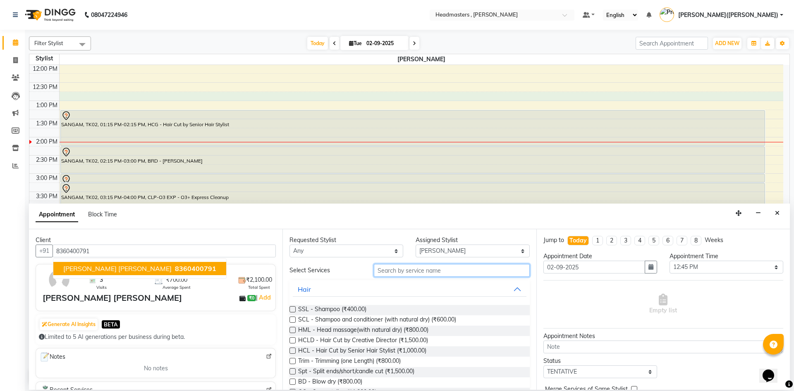
click at [410, 269] on input "text" at bounding box center [452, 270] width 156 height 13
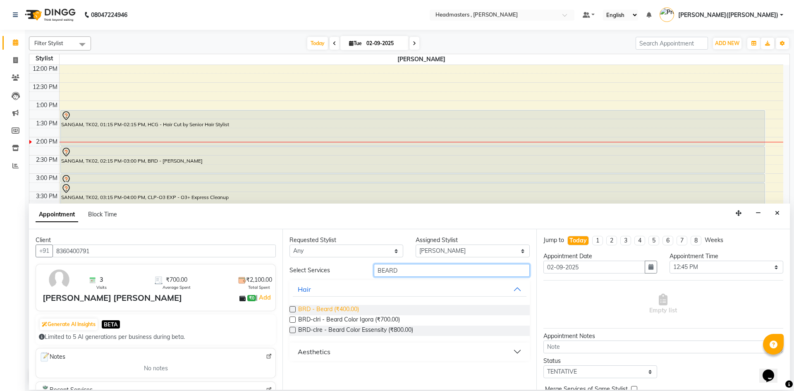
type input "BEARD"
click at [339, 307] on span "BRD - Beard (₹400.00)" at bounding box center [328, 310] width 61 height 10
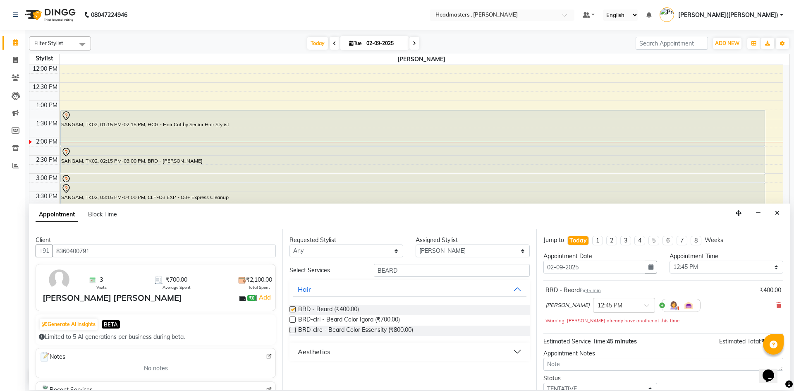
checkbox input "false"
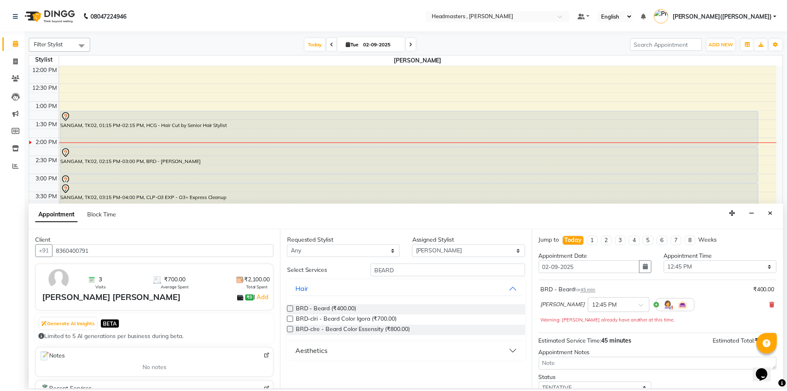
scroll to position [44, 0]
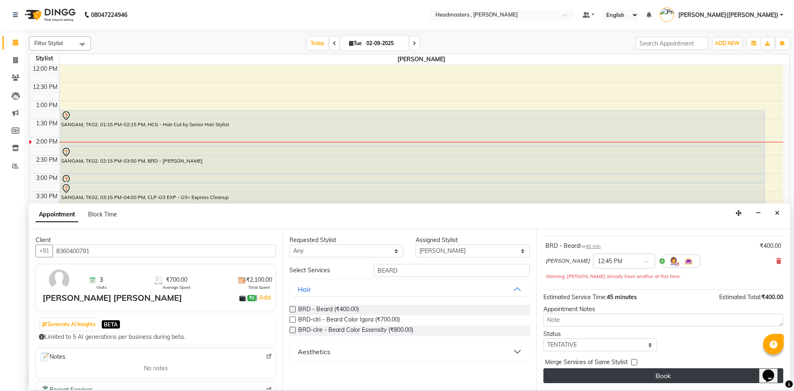
click at [673, 375] on button "Book" at bounding box center [663, 375] width 240 height 15
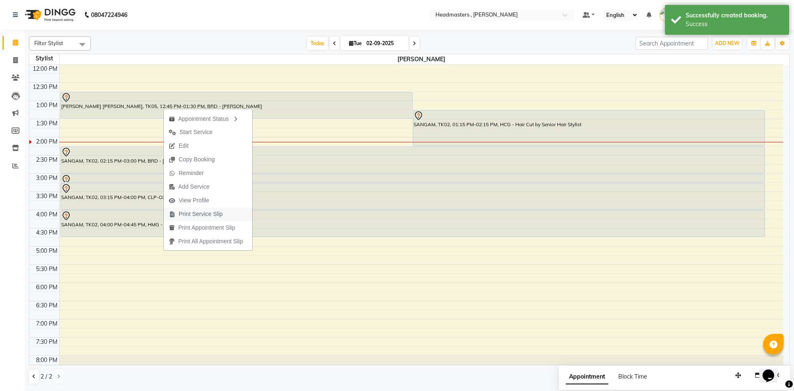
click at [208, 214] on span "Print Service Slip" at bounding box center [201, 214] width 44 height 9
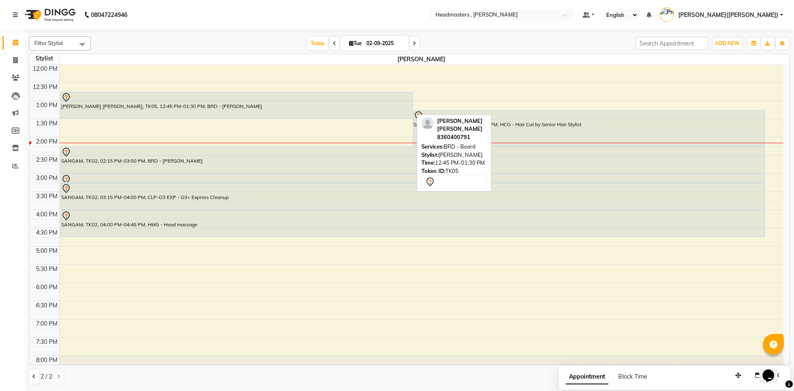
click at [134, 107] on div "[PERSON_NAME] [PERSON_NAME], TK05, 12:45 PM-01:30 PM, BRD - [PERSON_NAME]" at bounding box center [236, 105] width 351 height 26
select select "7"
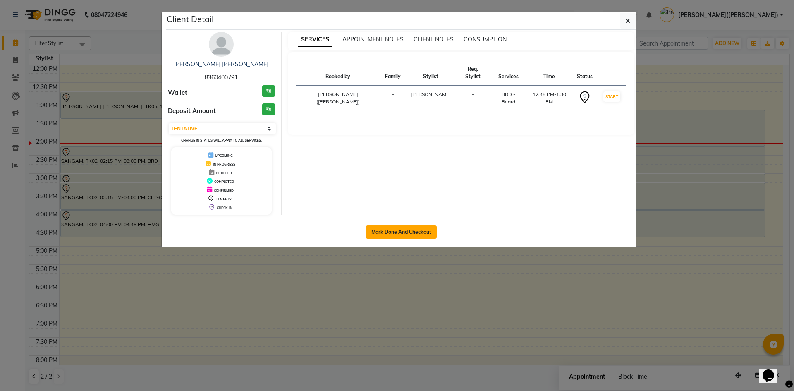
click at [405, 231] on button "Mark Done And Checkout" at bounding box center [401, 231] width 71 height 13
select select "service"
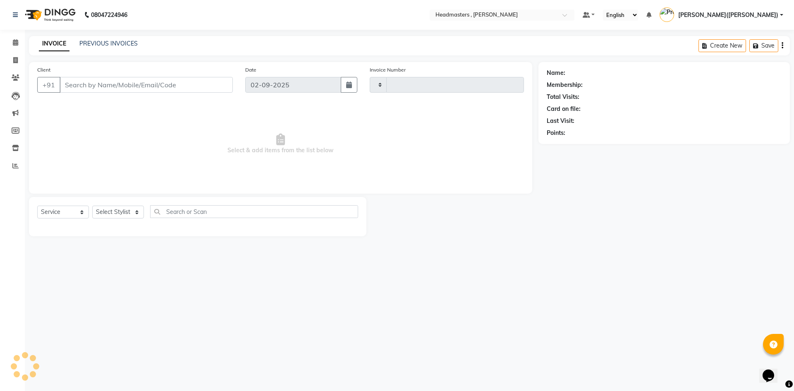
type input "1175"
select select "8566"
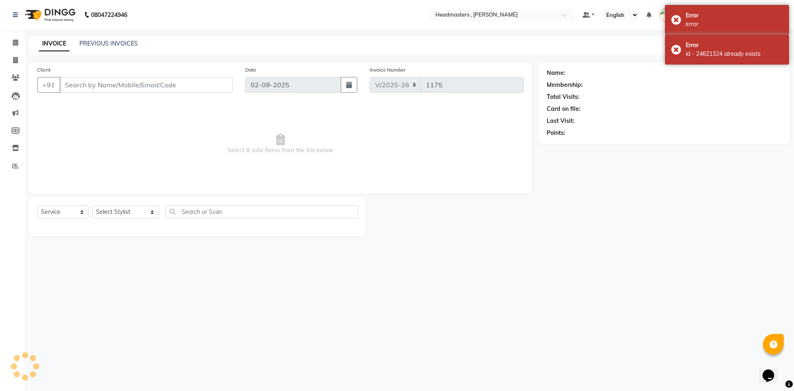
type input "8360400791"
select select "85124"
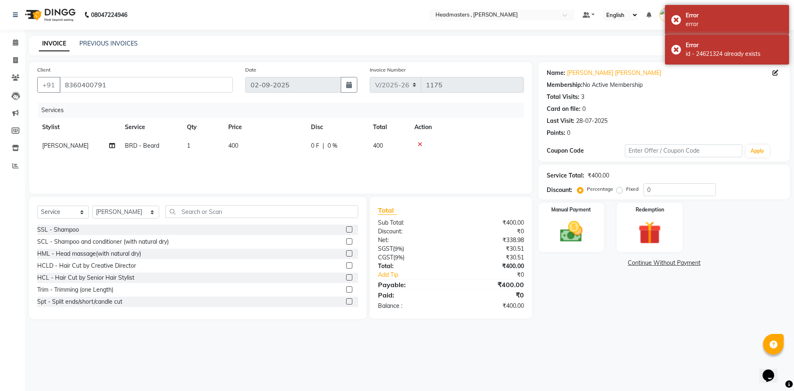
click at [626, 190] on label "Fixed" at bounding box center [632, 188] width 12 height 7
click at [618, 190] on input "Fixed" at bounding box center [621, 189] width 6 height 6
radio input "true"
click at [653, 189] on input "0" at bounding box center [679, 189] width 72 height 13
type input "0200"
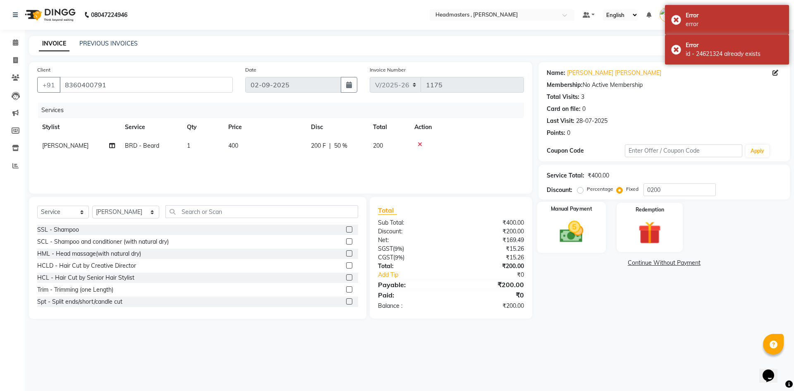
click at [577, 217] on div "Manual Payment" at bounding box center [570, 227] width 69 height 51
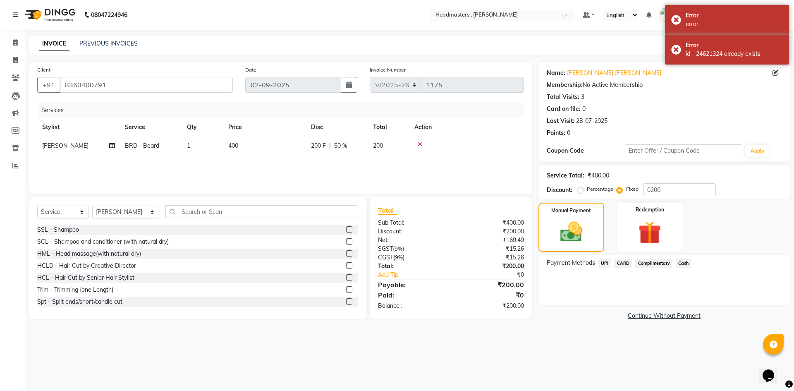
click at [606, 264] on span "UPI" at bounding box center [604, 263] width 13 height 10
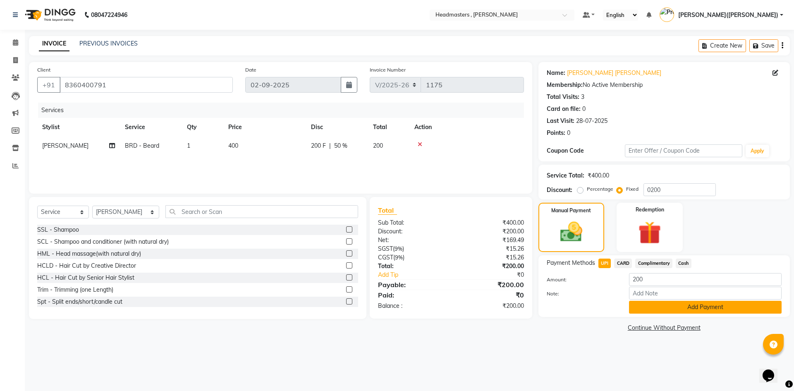
click at [681, 308] on button "Add Payment" at bounding box center [705, 306] width 153 height 13
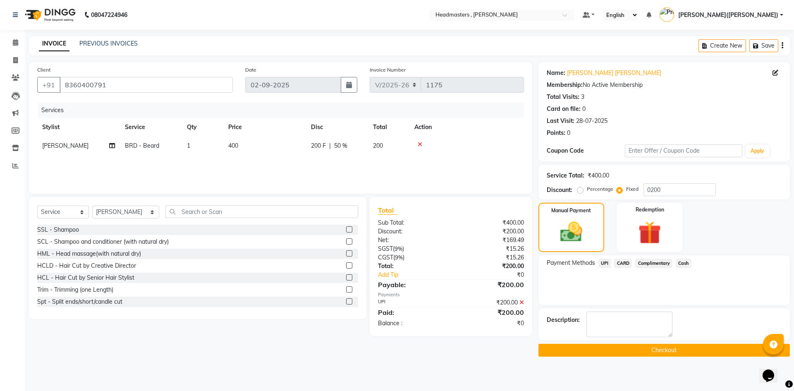
click at [675, 351] on button "Checkout" at bounding box center [663, 349] width 251 height 13
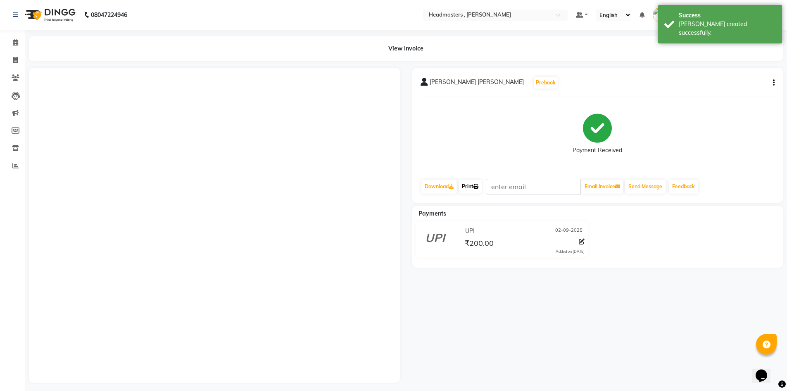
click at [471, 188] on link "Print" at bounding box center [470, 186] width 23 height 14
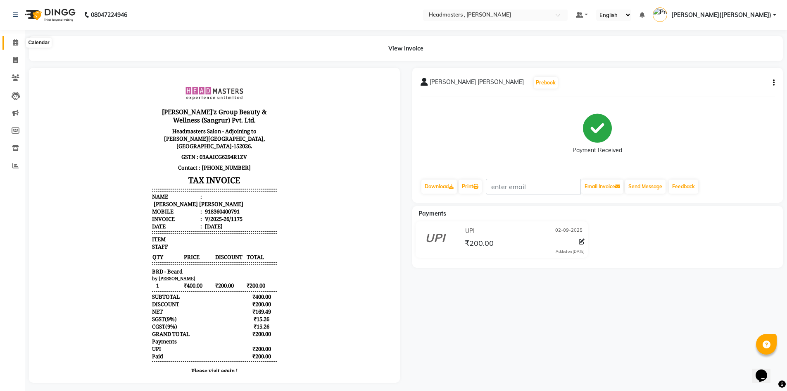
click at [19, 43] on span at bounding box center [15, 43] width 14 height 10
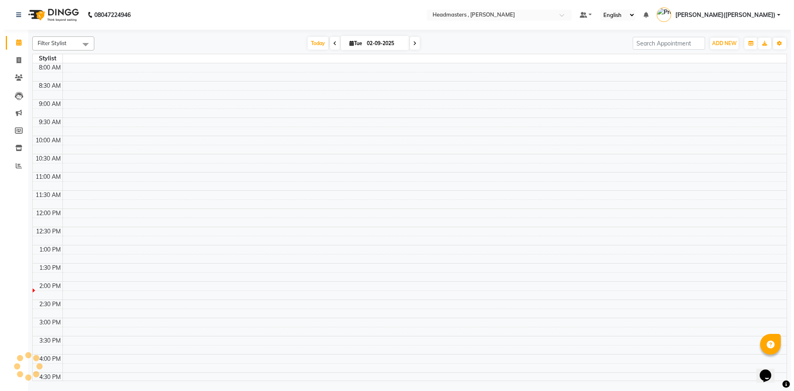
scroll to position [157, 0]
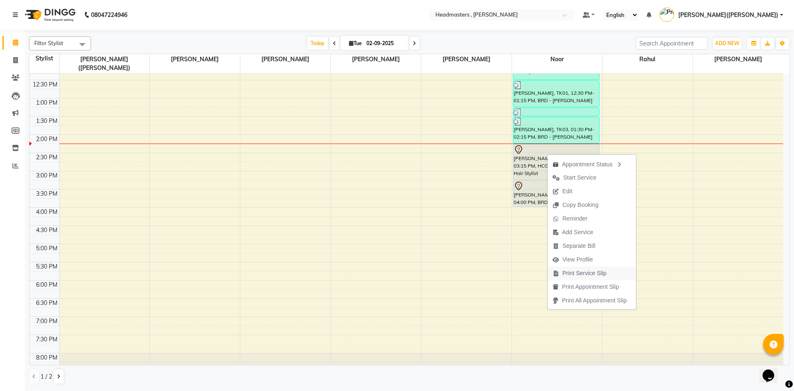
click at [589, 272] on span "Print Service Slip" at bounding box center [584, 273] width 44 height 9
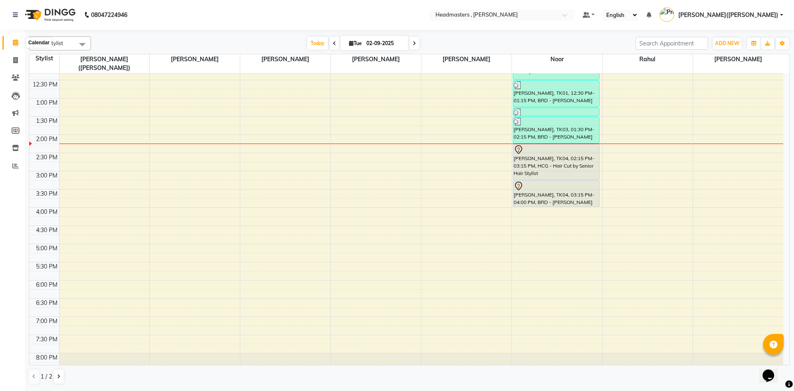
click at [15, 42] on icon at bounding box center [15, 42] width 5 height 6
